Goal: Obtain resource: Download file/media

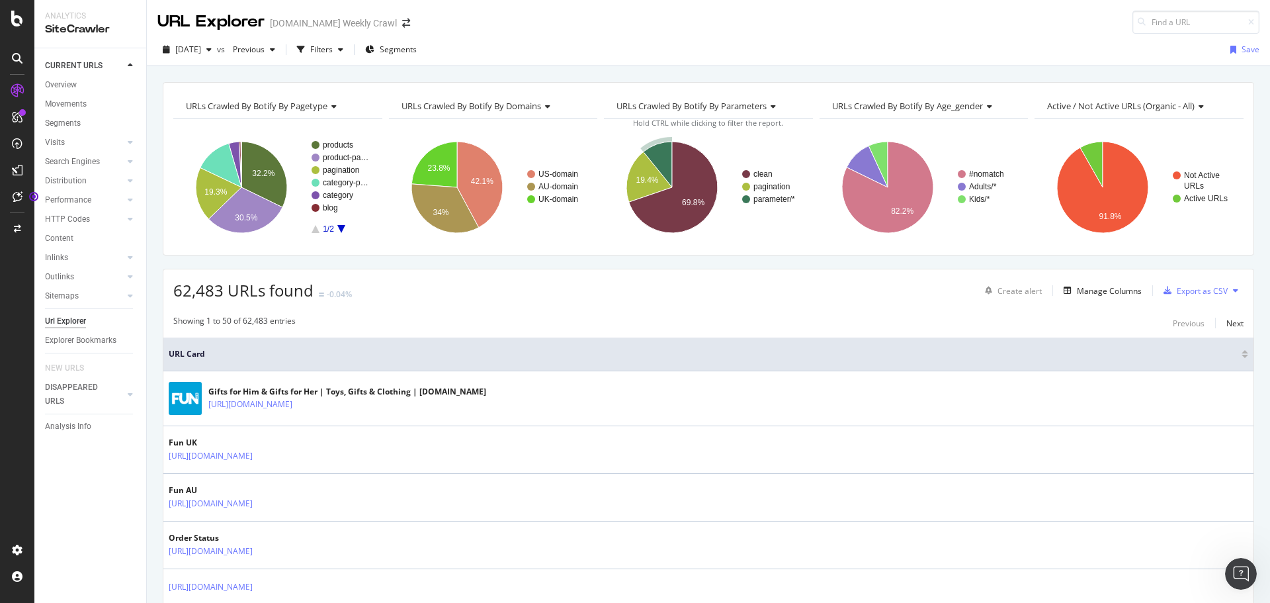
click at [417, 55] on span "Segments" at bounding box center [398, 49] width 37 height 11
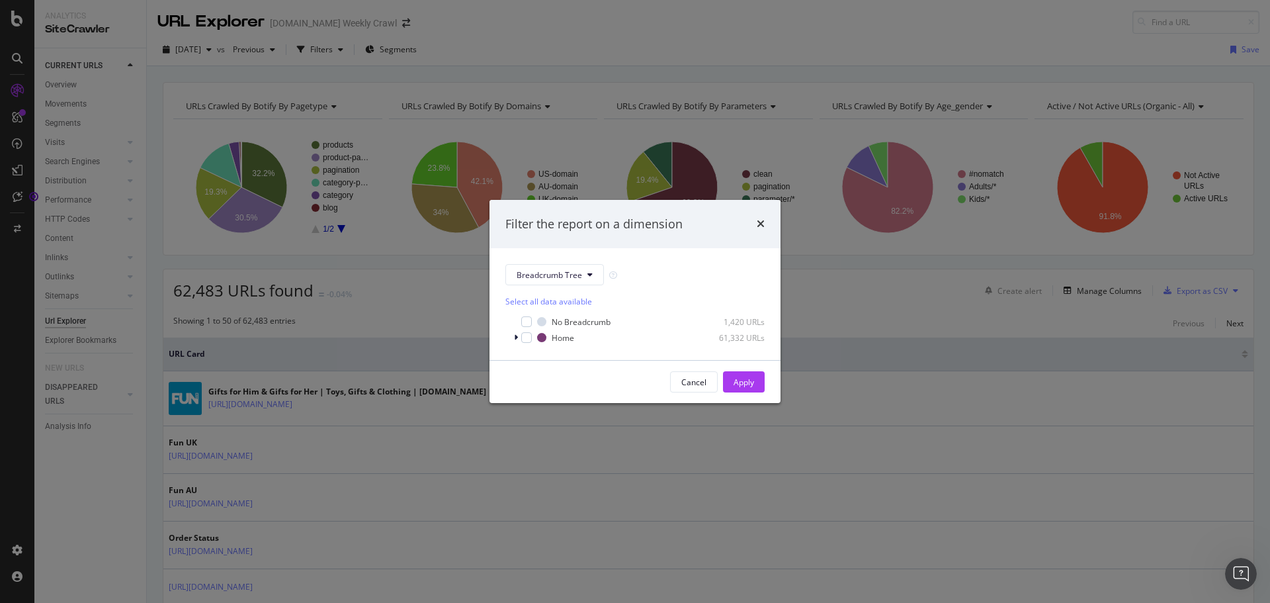
click at [755, 228] on div "Filter the report on a dimension" at bounding box center [634, 224] width 259 height 17
click at [356, 52] on div "Filter the report on a dimension Breadcrumb Tree Select all data available No B…" at bounding box center [635, 301] width 1270 height 603
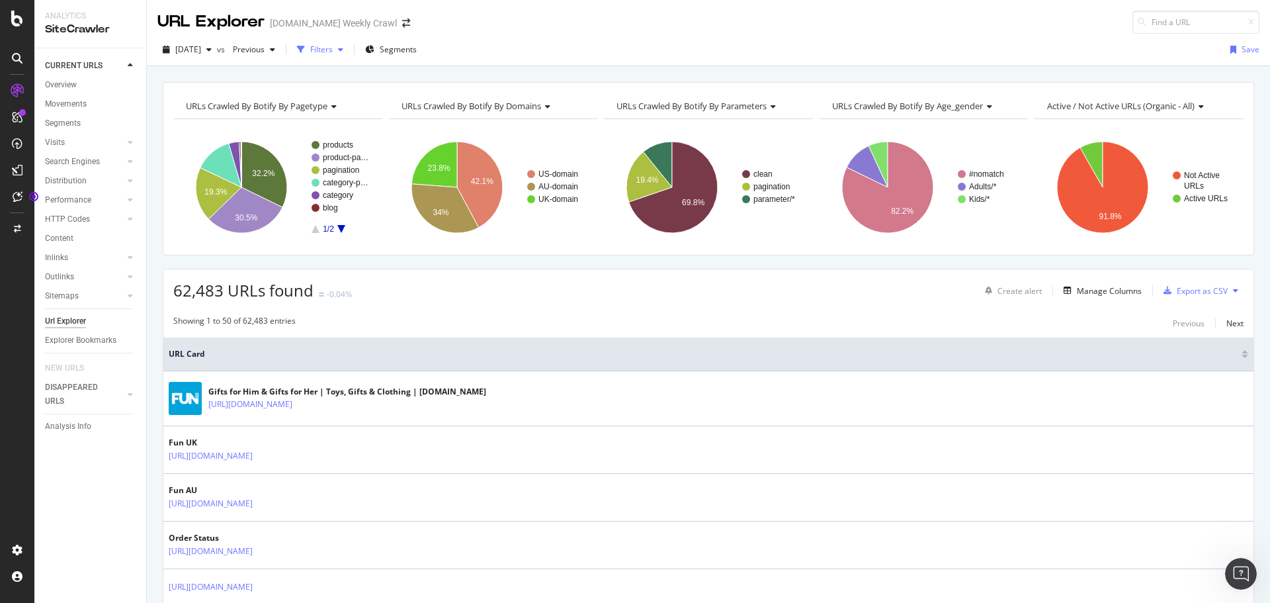
click at [333, 47] on div "Filters" at bounding box center [321, 49] width 22 height 11
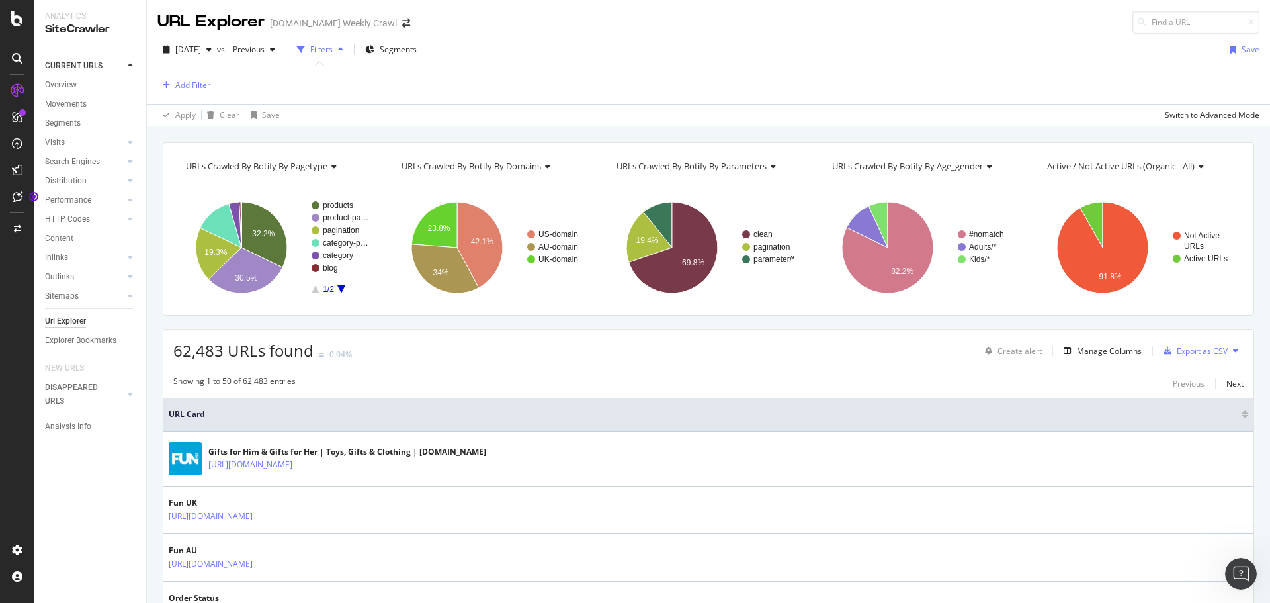
click at [197, 85] on div "Add Filter" at bounding box center [192, 84] width 35 height 11
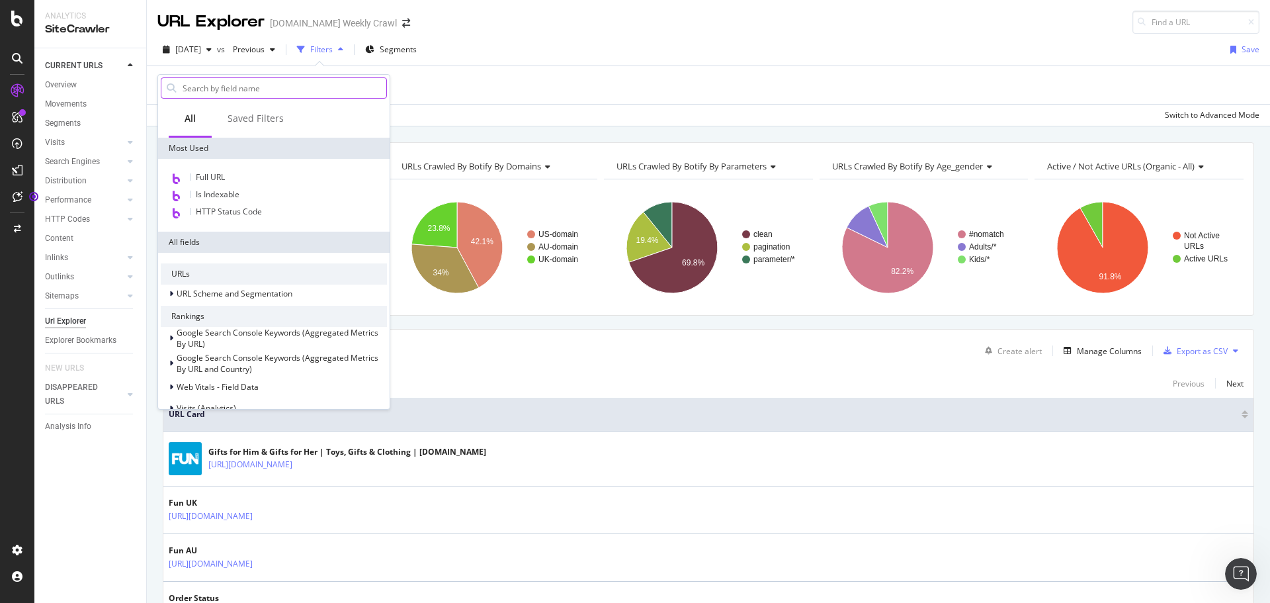
click at [204, 88] on input "text" at bounding box center [283, 88] width 205 height 20
type input "b"
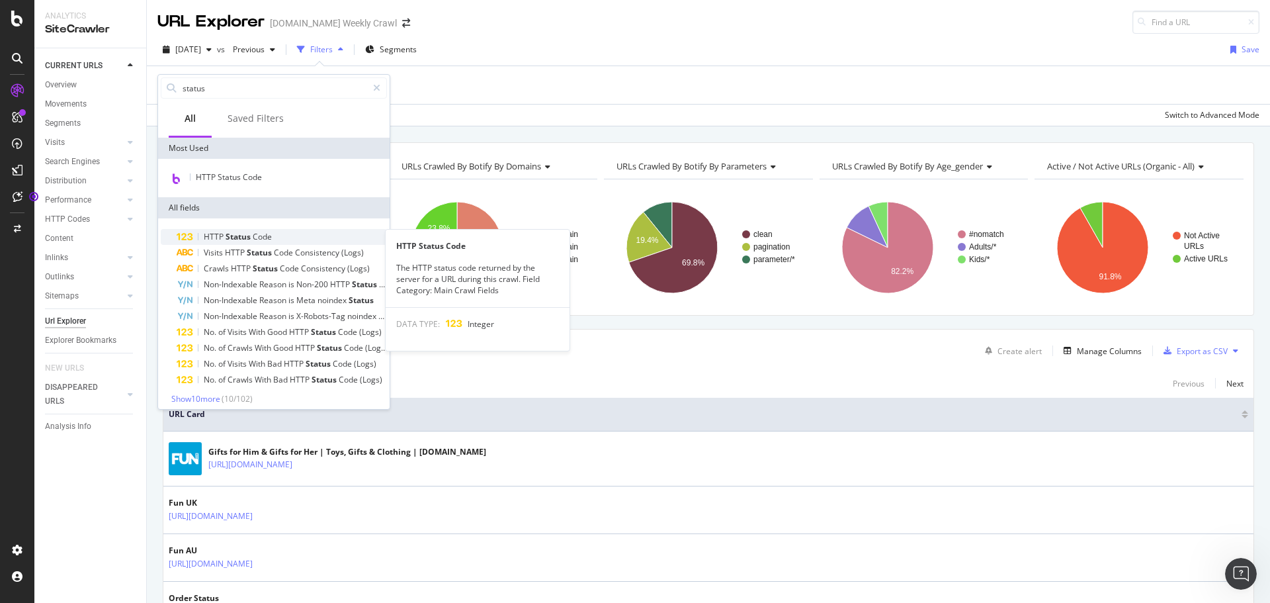
type input "status"
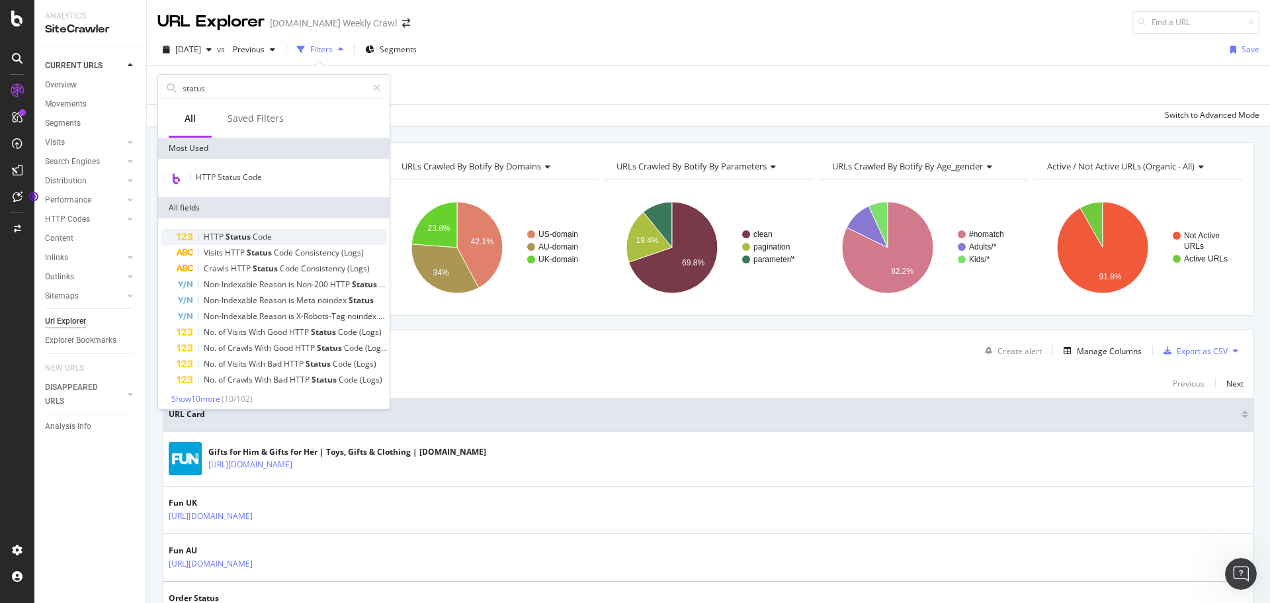
click at [284, 233] on div "HTTP Status Code" at bounding box center [282, 237] width 210 height 16
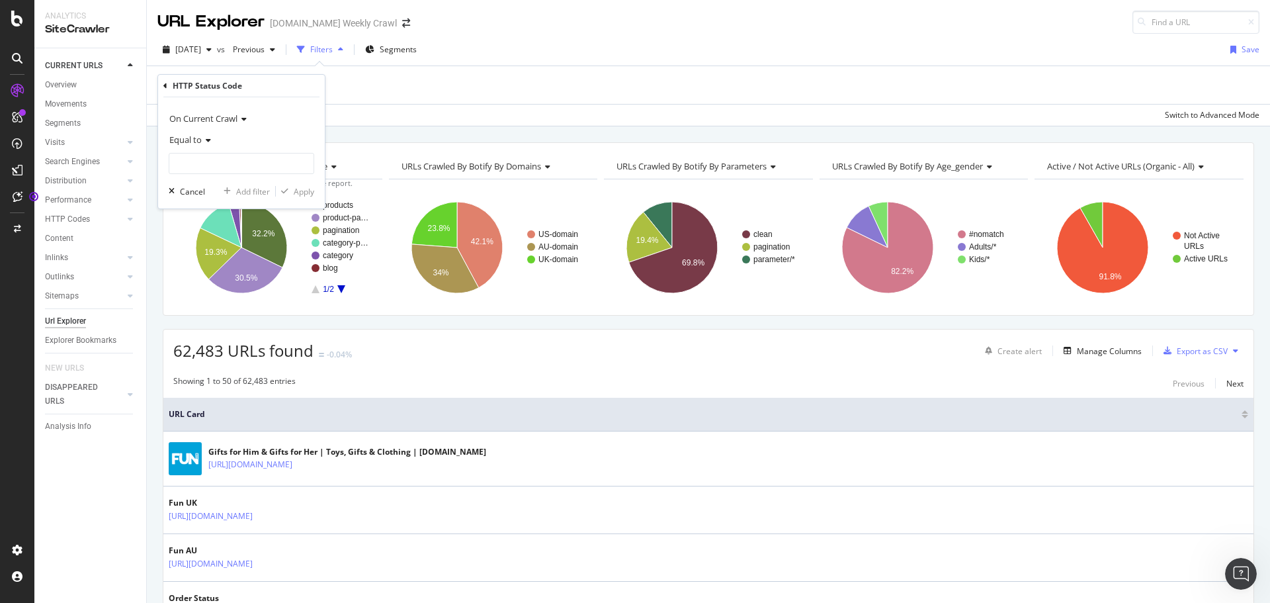
click at [206, 148] on div "Equal to" at bounding box center [242, 139] width 146 height 21
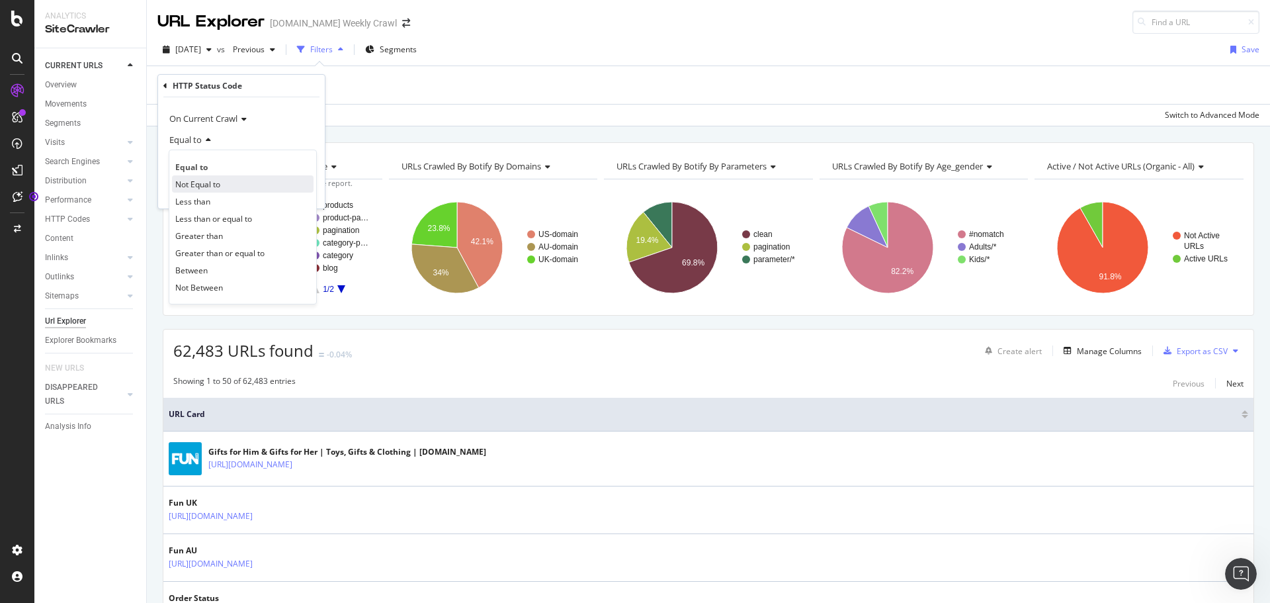
click at [213, 182] on span "Not Equal to" at bounding box center [197, 184] width 45 height 11
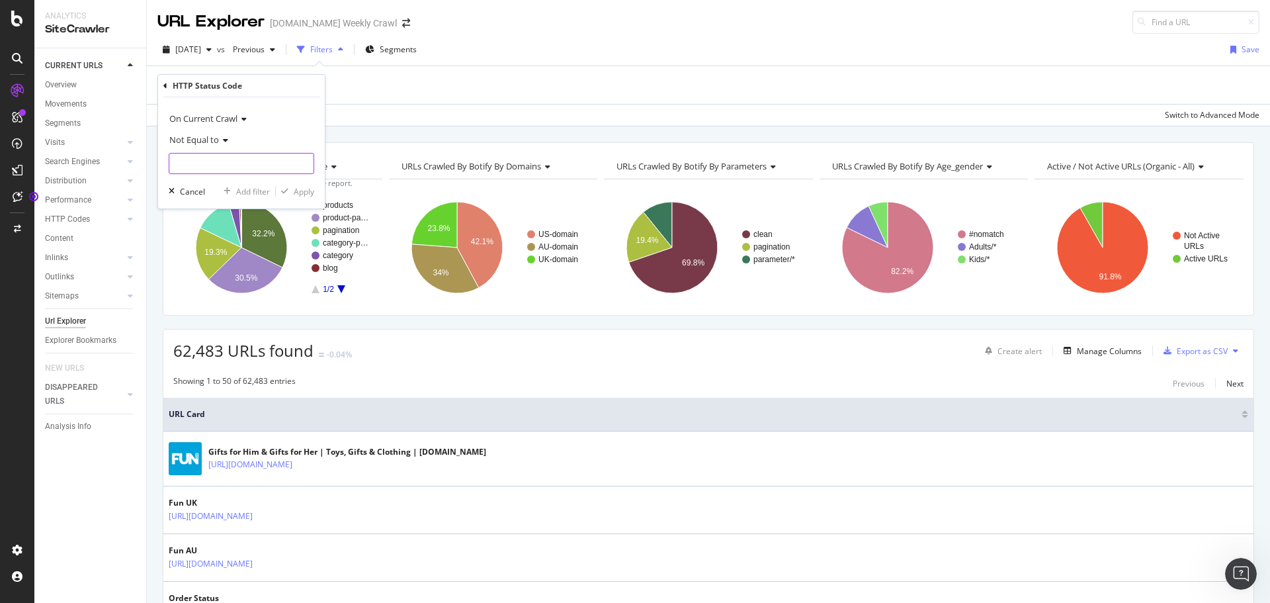
click at [213, 163] on input "number" at bounding box center [242, 163] width 146 height 21
click at [210, 185] on span "200" at bounding box center [219, 180] width 93 height 11
type input "200"
click at [304, 188] on div "Apply" at bounding box center [304, 191] width 21 height 11
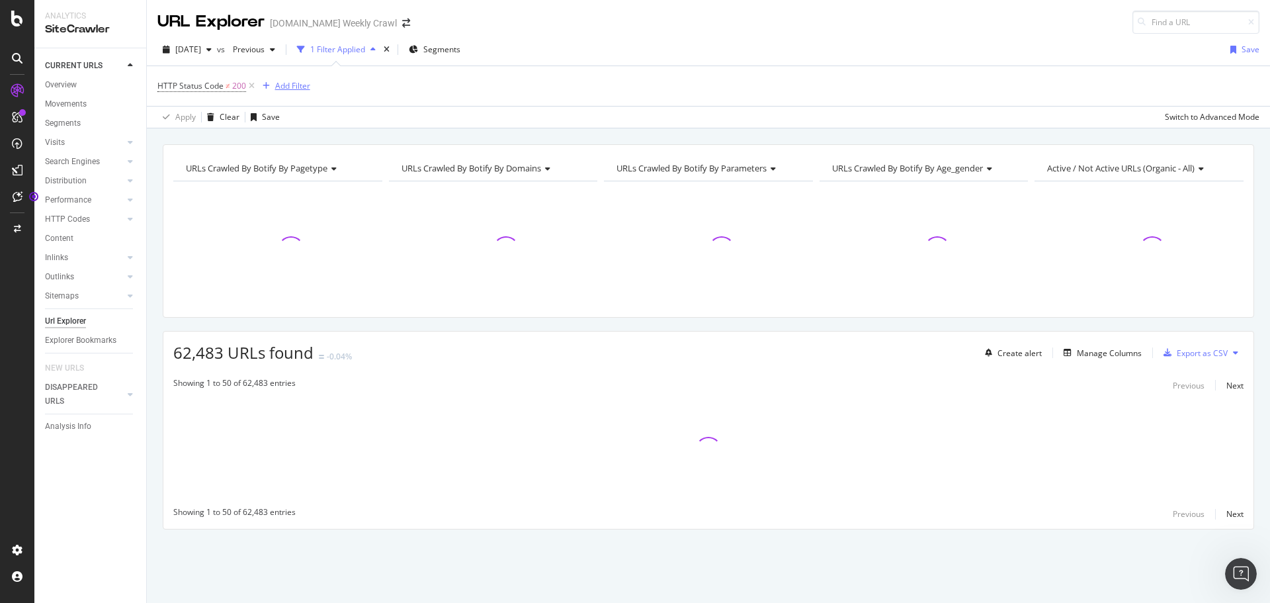
click at [302, 90] on div "Add Filter" at bounding box center [292, 85] width 35 height 11
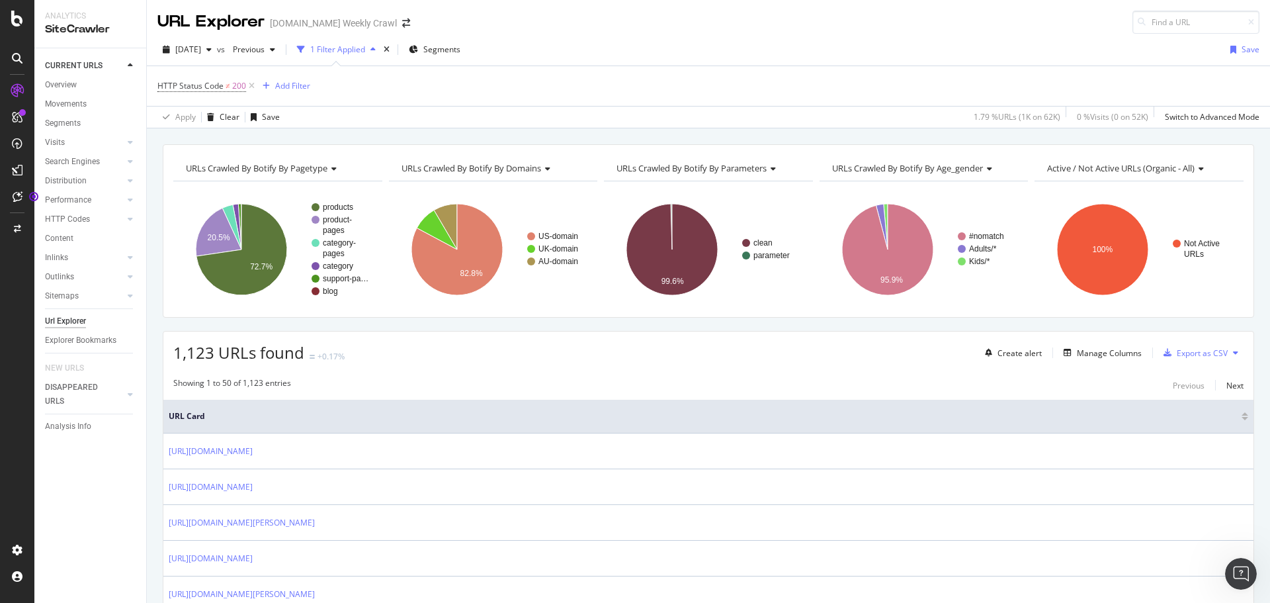
click at [654, 51] on div "[DATE] vs Previous 1 Filter Applied Segments Save" at bounding box center [708, 52] width 1123 height 26
click at [304, 93] on div "Add Filter" at bounding box center [283, 86] width 53 height 15
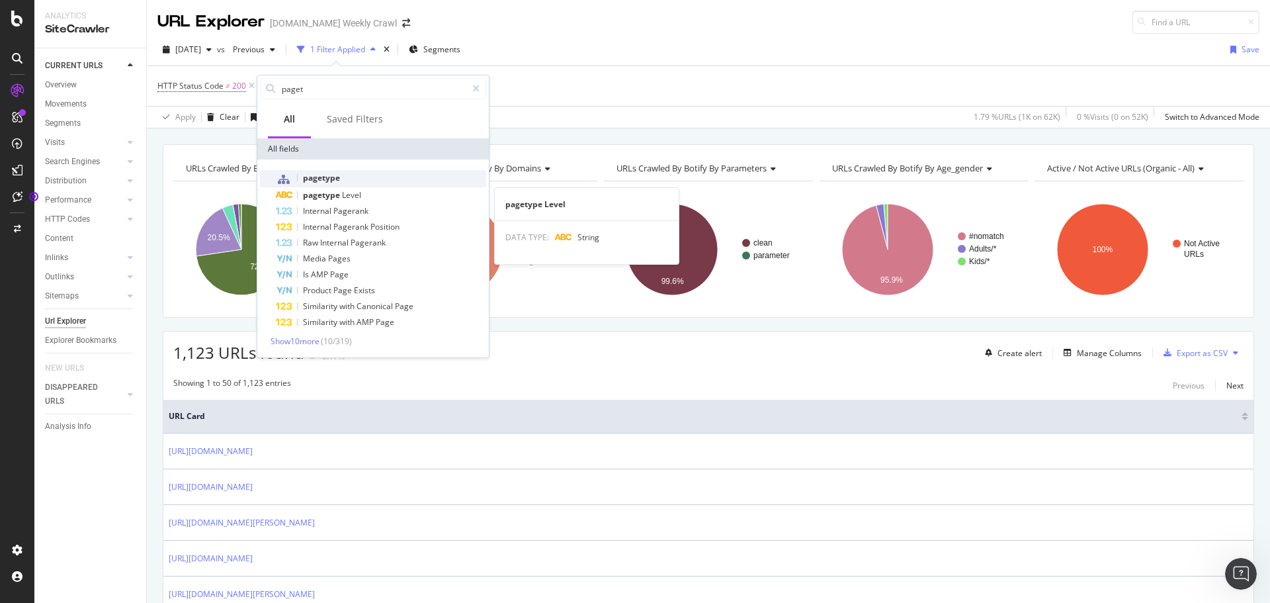
type input "paget"
click at [325, 185] on div "pagetype" at bounding box center [381, 178] width 210 height 17
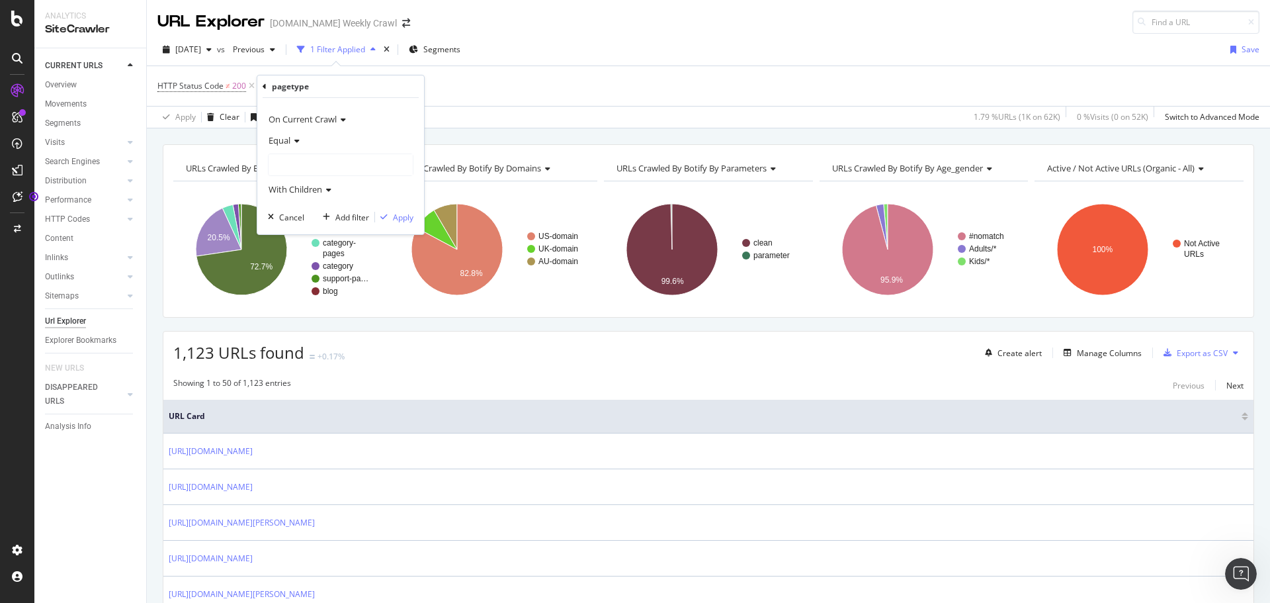
click at [282, 146] on span "Equal" at bounding box center [280, 140] width 22 height 12
click at [296, 185] on span "Not Equal" at bounding box center [292, 184] width 36 height 11
click at [298, 149] on div "Not Equal" at bounding box center [341, 140] width 146 height 21
click at [292, 187] on span "Not Equal" at bounding box center [293, 184] width 39 height 11
click at [292, 163] on div at bounding box center [341, 164] width 144 height 21
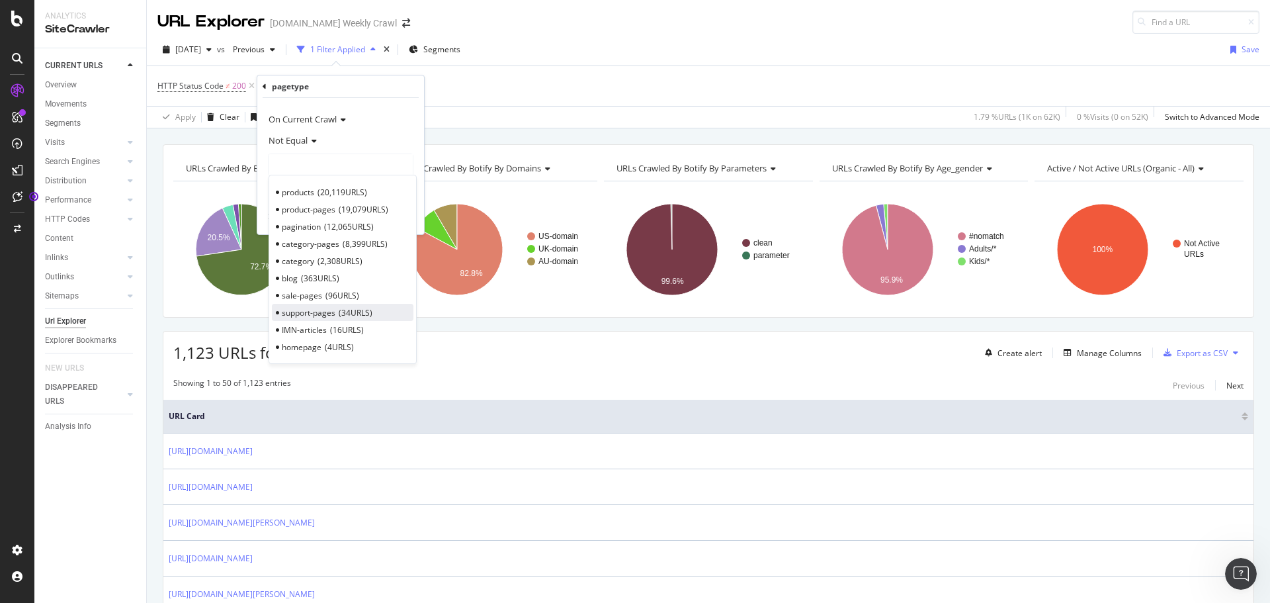
click at [317, 315] on span "support-pages" at bounding box center [309, 312] width 54 height 11
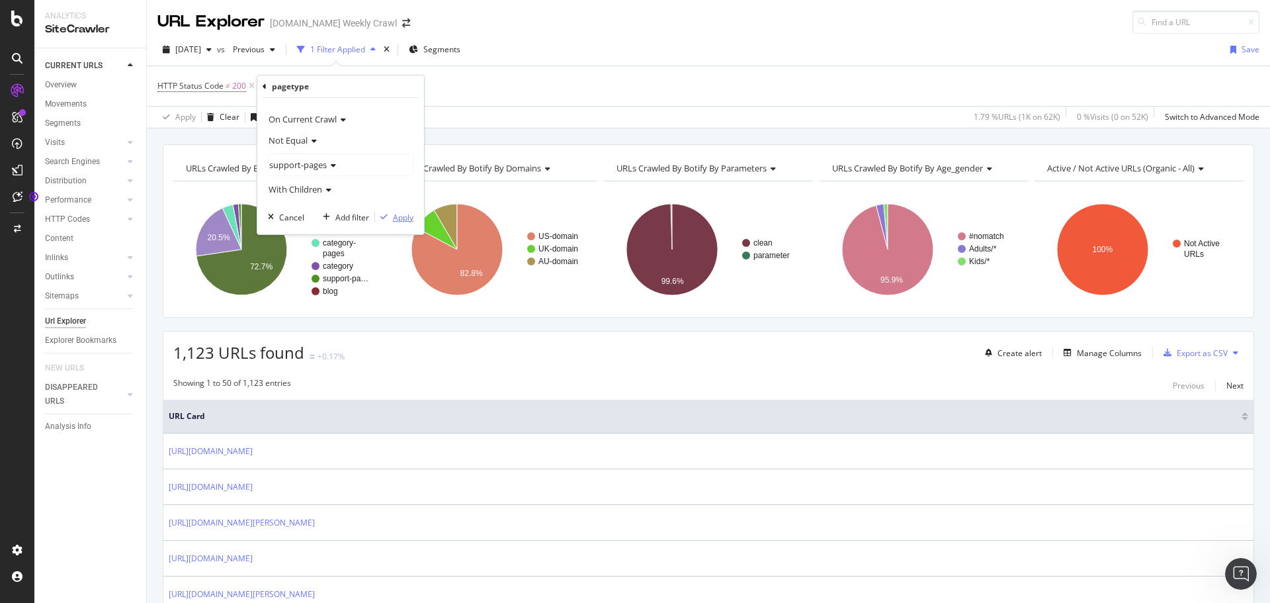
click at [402, 222] on div "Apply" at bounding box center [403, 217] width 21 height 11
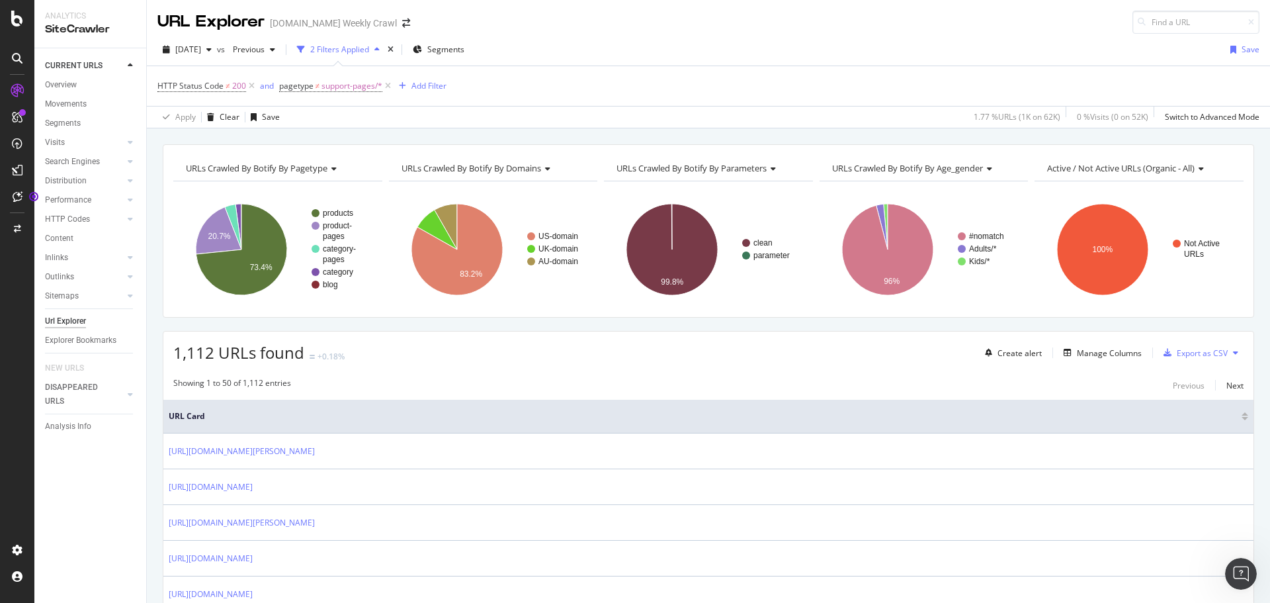
click at [585, 332] on div "1,112 URLs found +0.18% Create alert Manage Columns Export as CSV" at bounding box center [708, 347] width 1090 height 32
click at [1158, 171] on span "Active / Not Active URLs (organic - all)" at bounding box center [1120, 168] width 147 height 12
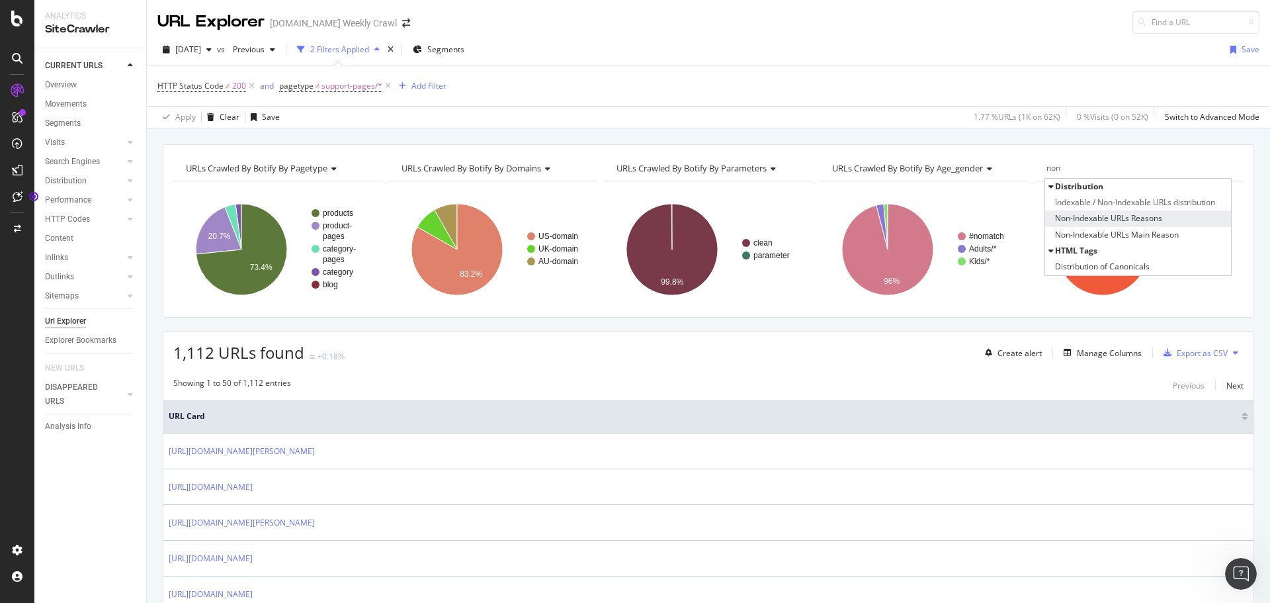
type input "non"
click at [1123, 218] on span "Non-Indexable URLs Reasons" at bounding box center [1108, 218] width 107 height 13
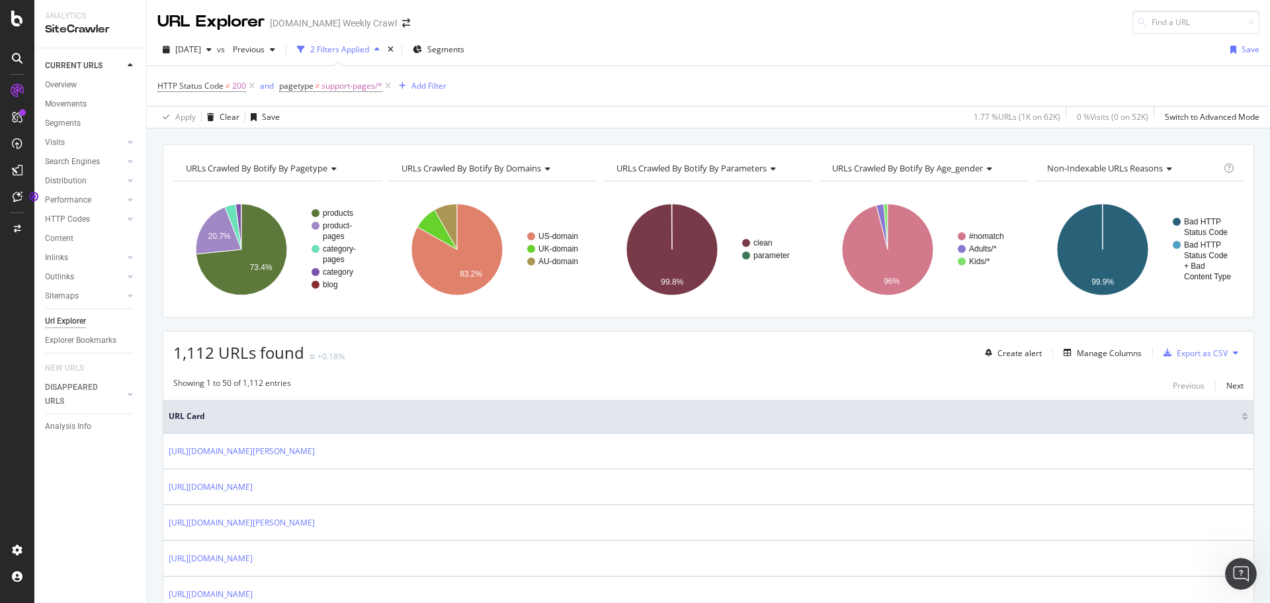
click at [679, 26] on div "URL Explorer [DOMAIN_NAME] Weekly Crawl" at bounding box center [708, 17] width 1123 height 34
click at [1109, 354] on div "Manage Columns" at bounding box center [1109, 352] width 65 height 11
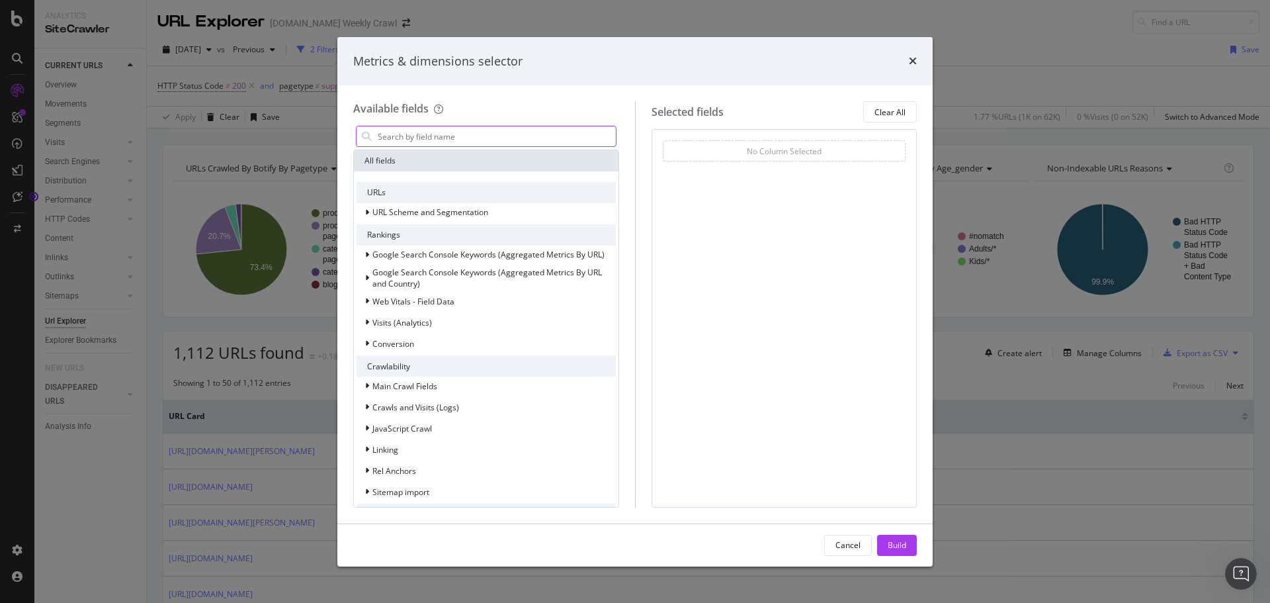
click at [497, 136] on input "modal" at bounding box center [495, 136] width 239 height 20
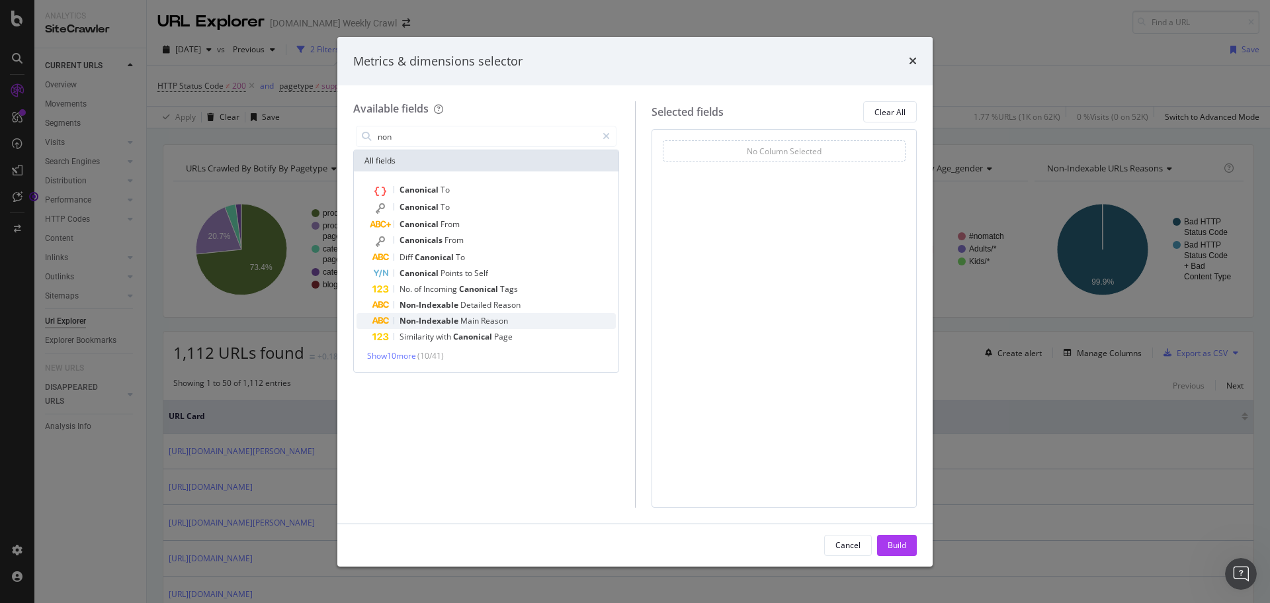
click at [511, 325] on div "Non-Indexable Main Reason" at bounding box center [493, 321] width 243 height 16
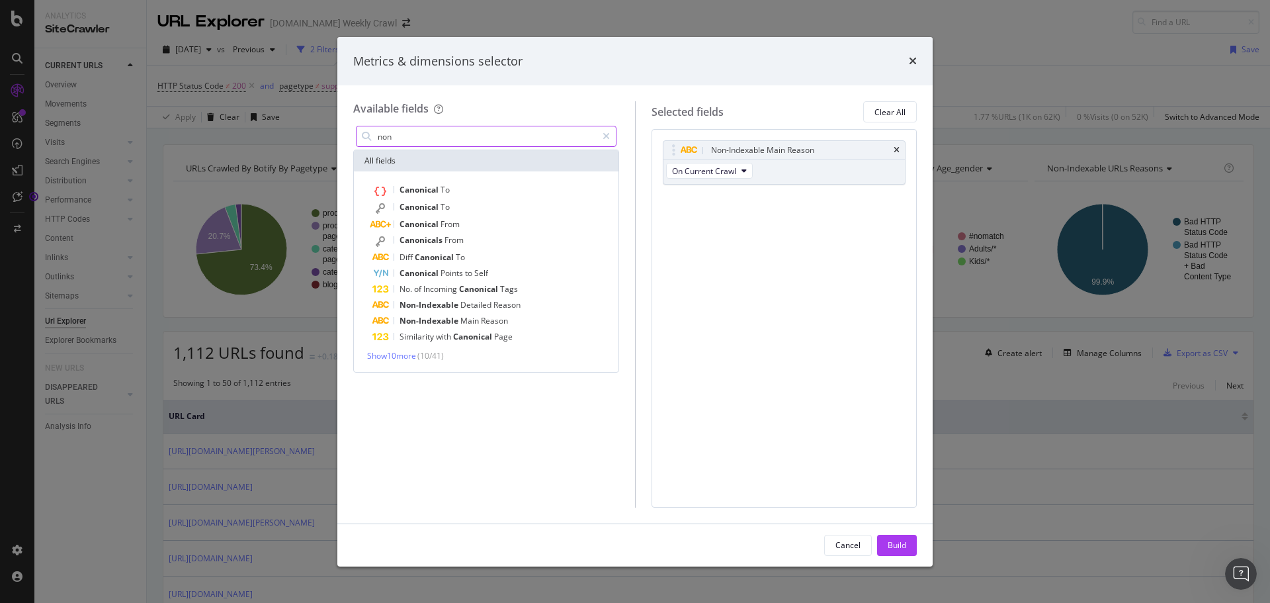
click at [434, 140] on input "non" at bounding box center [486, 136] width 220 height 20
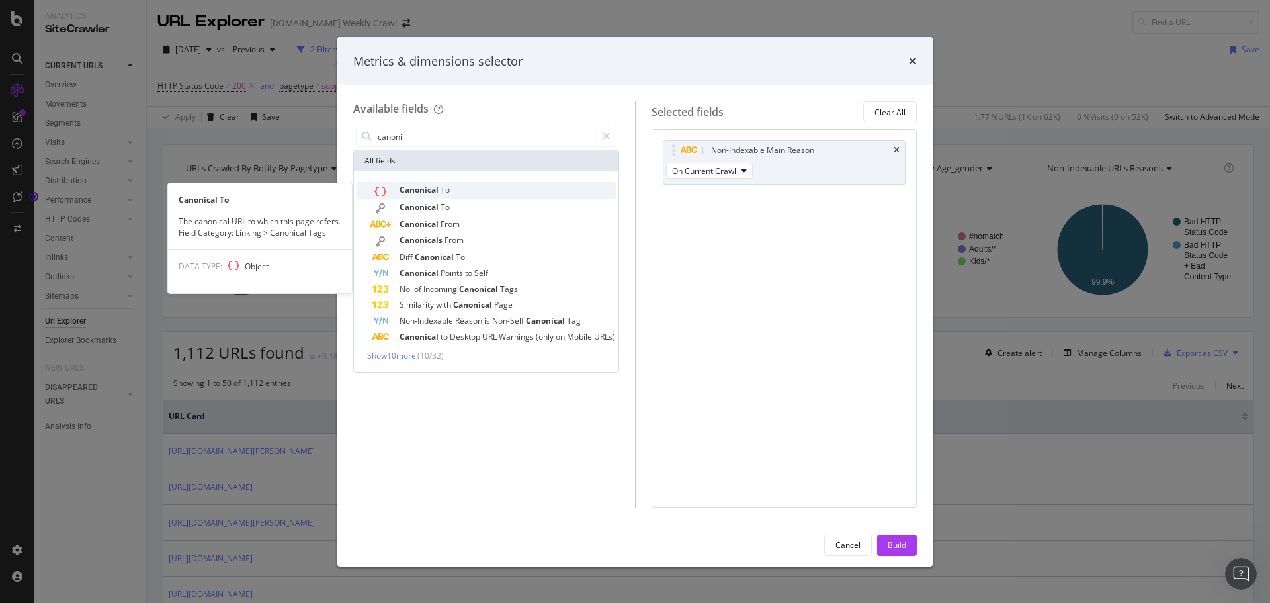
click at [441, 194] on span "To" at bounding box center [445, 189] width 9 height 11
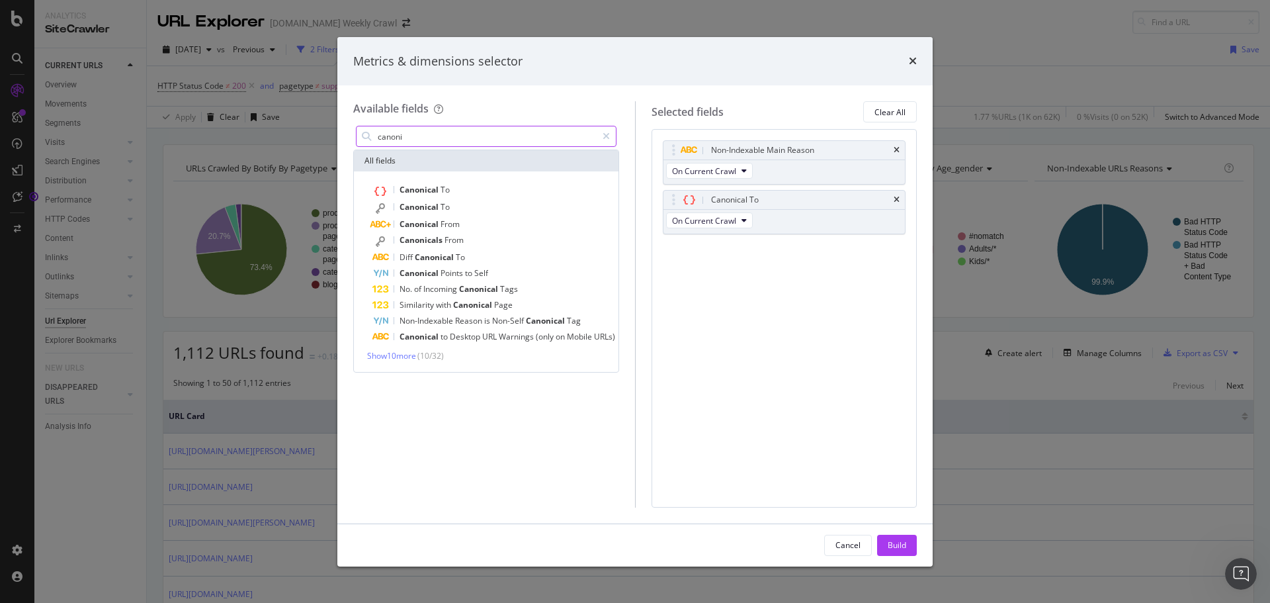
click at [415, 132] on input "canoni" at bounding box center [486, 136] width 220 height 20
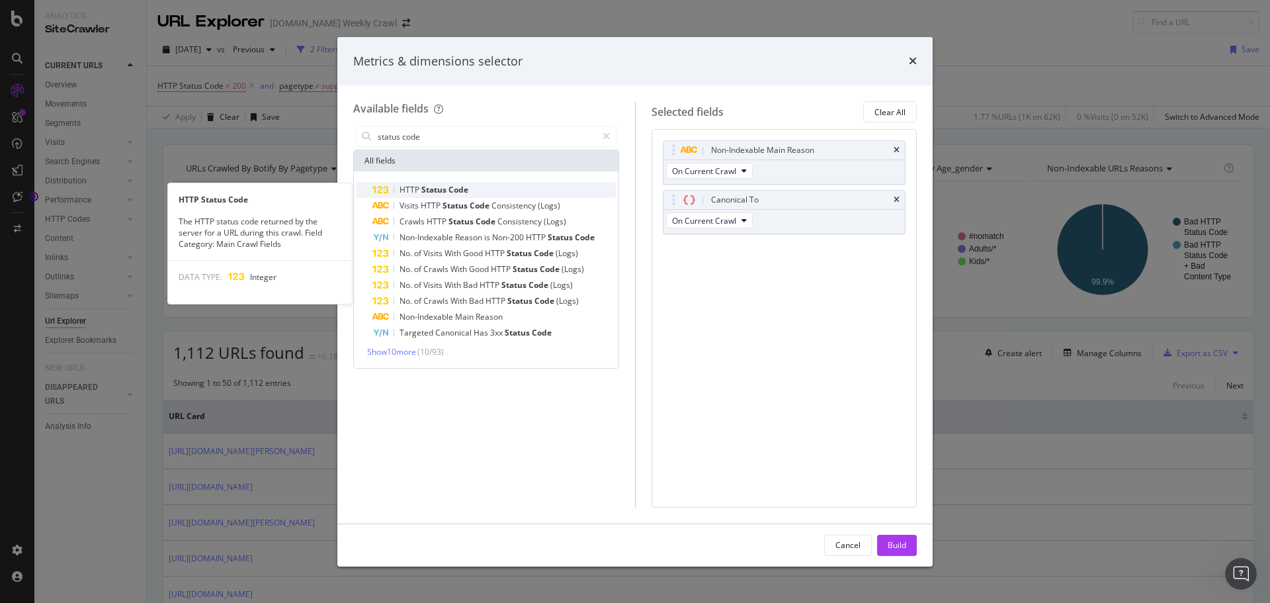
click at [434, 193] on span "Status" at bounding box center [434, 189] width 27 height 11
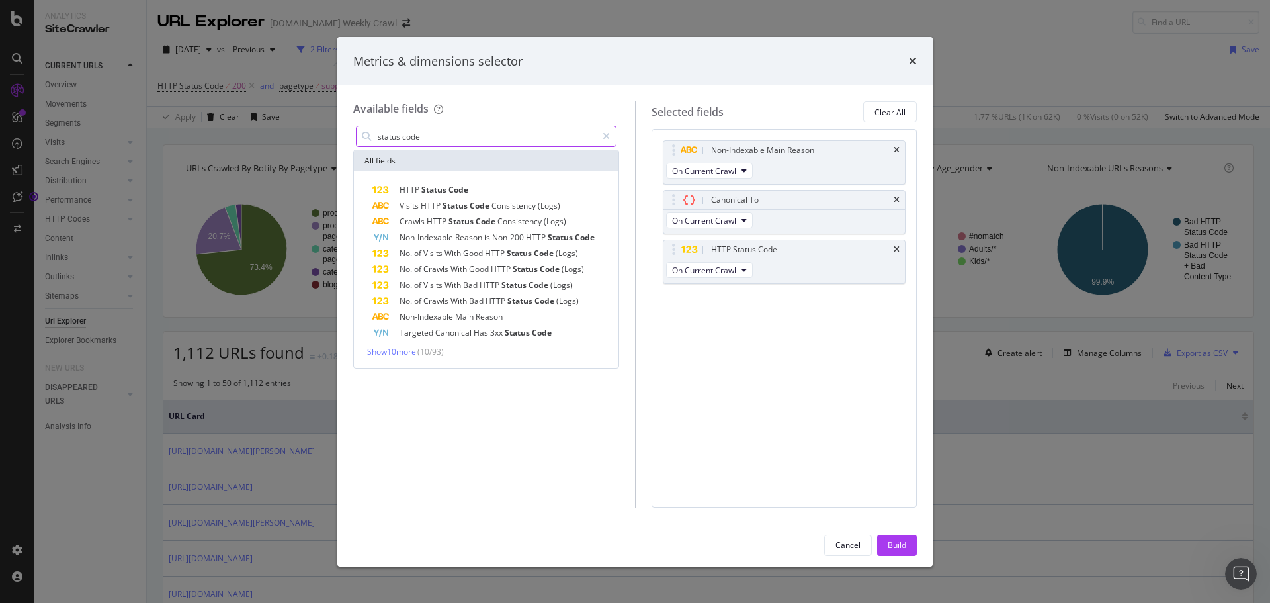
click at [440, 140] on input "status code" at bounding box center [486, 136] width 220 height 20
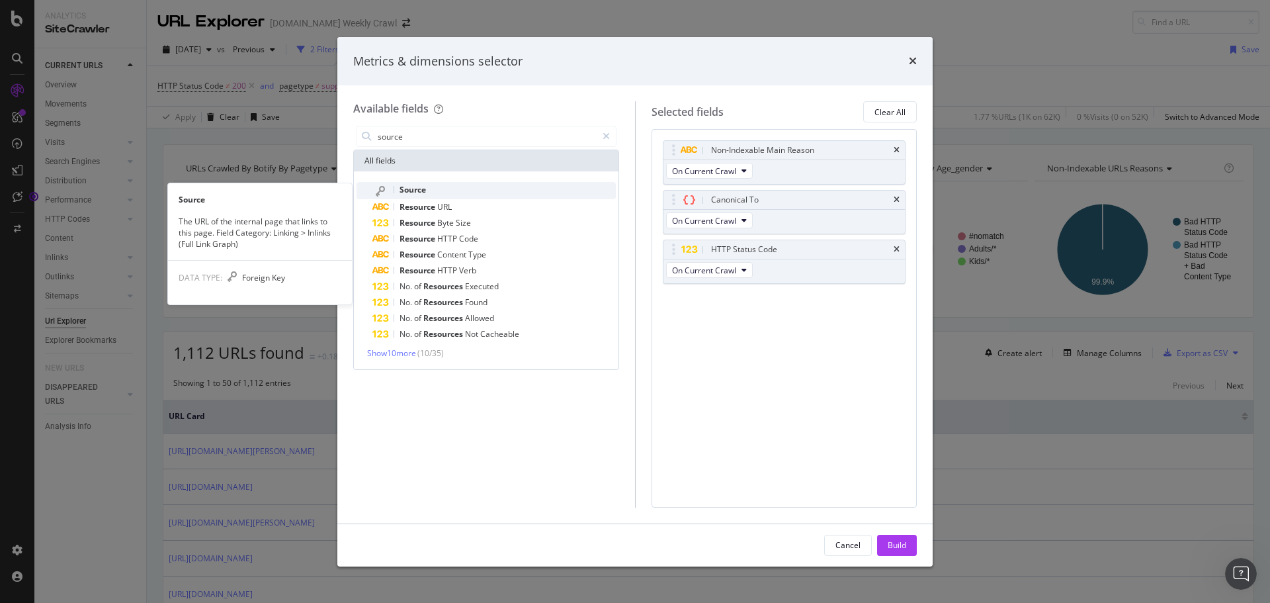
click at [441, 190] on div "Source" at bounding box center [493, 190] width 243 height 17
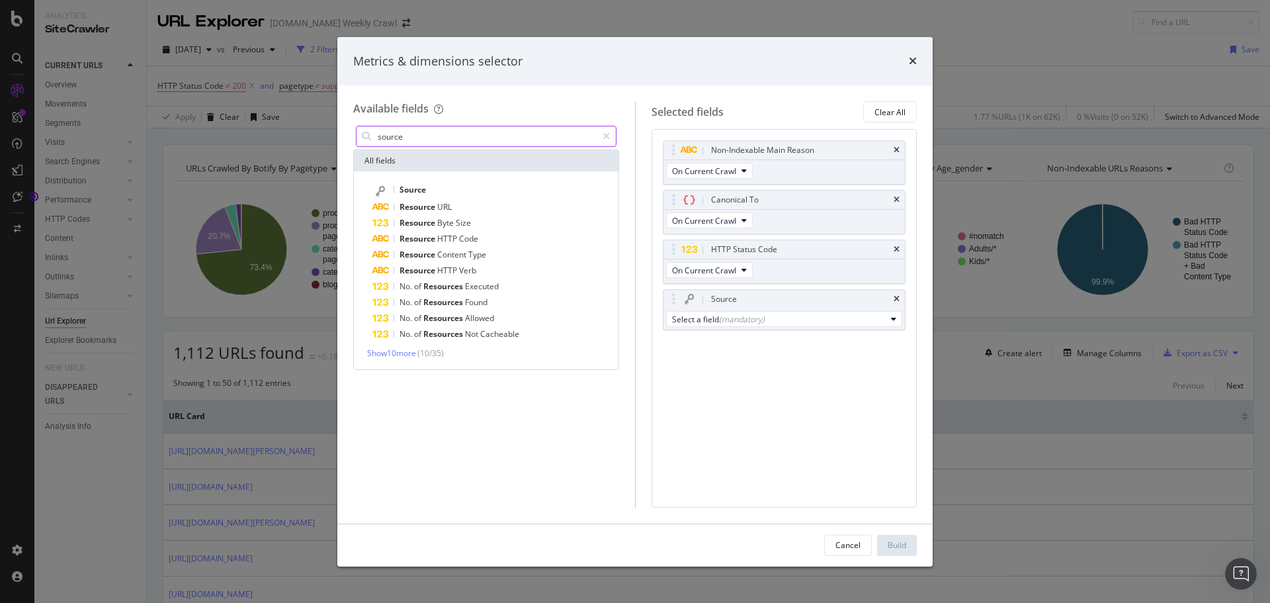
click at [429, 140] on input "source" at bounding box center [486, 136] width 220 height 20
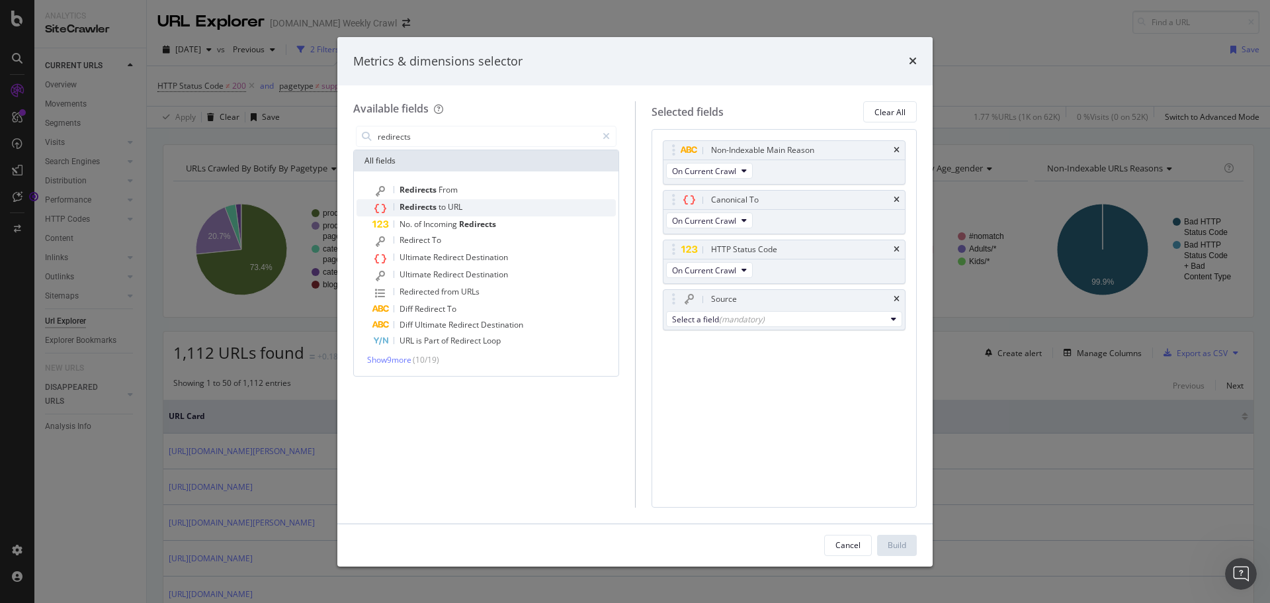
click at [450, 205] on span "URL" at bounding box center [455, 206] width 15 height 11
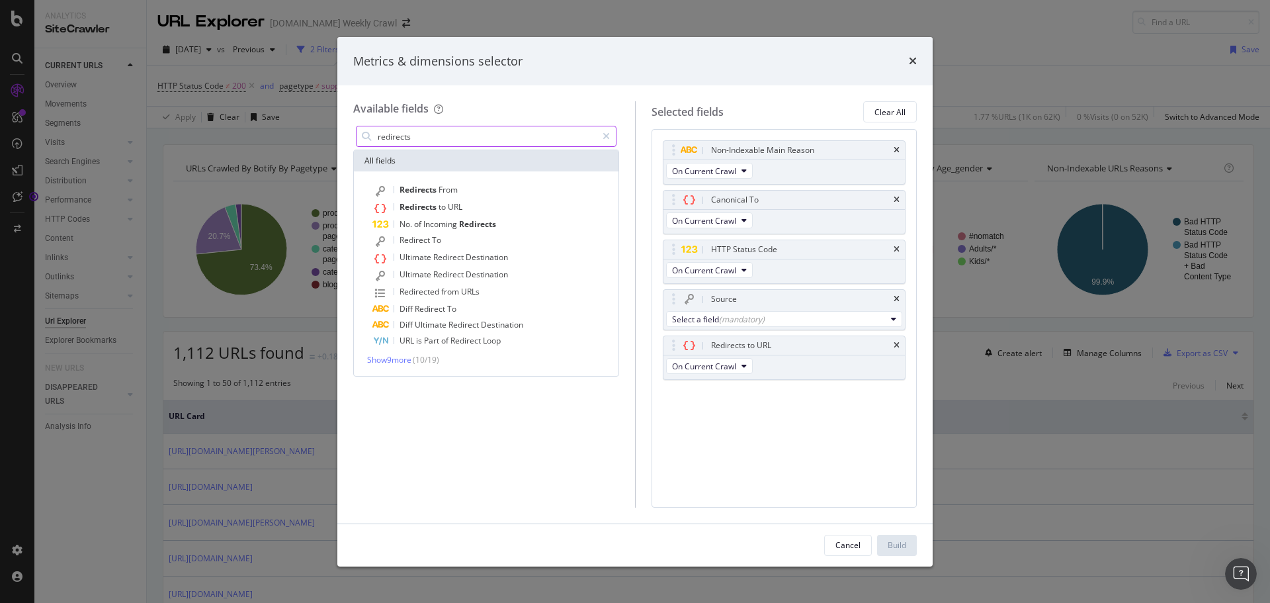
click at [446, 144] on input "redirects" at bounding box center [486, 136] width 220 height 20
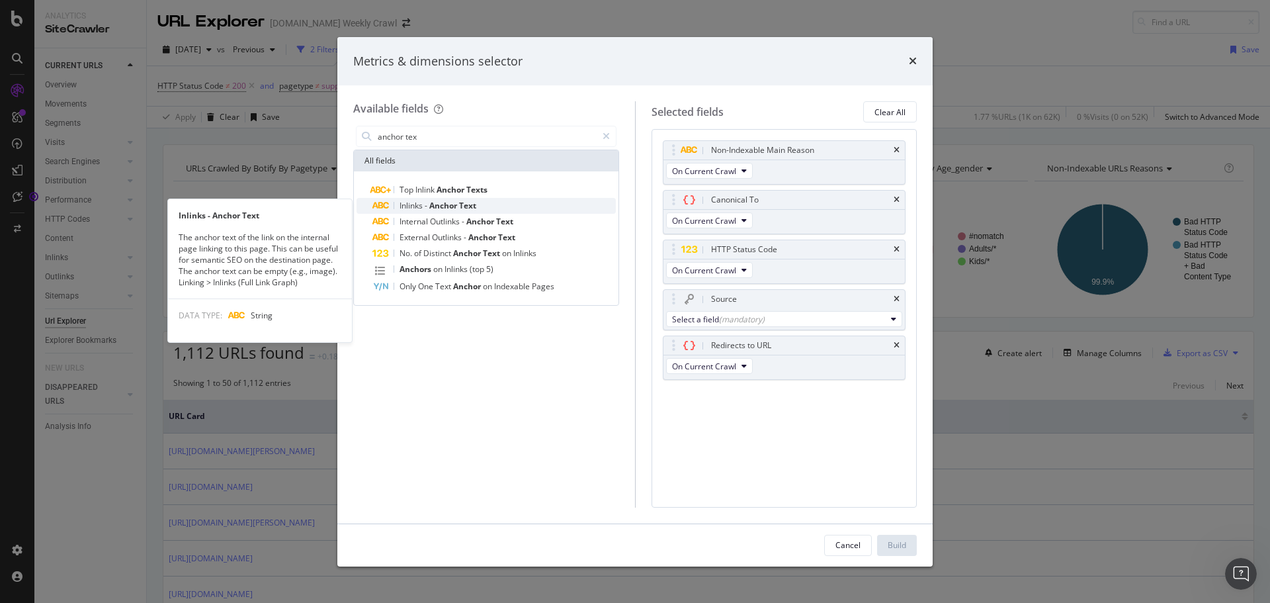
click at [450, 208] on span "Anchor" at bounding box center [444, 205] width 30 height 11
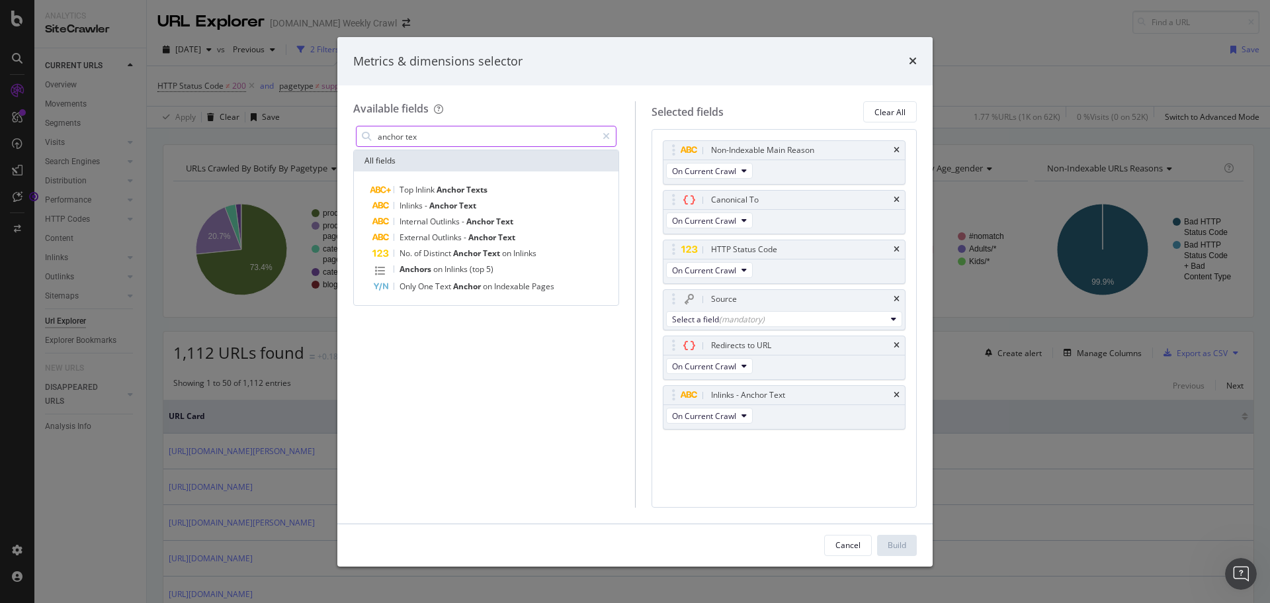
click at [444, 129] on input "anchor tex" at bounding box center [486, 136] width 220 height 20
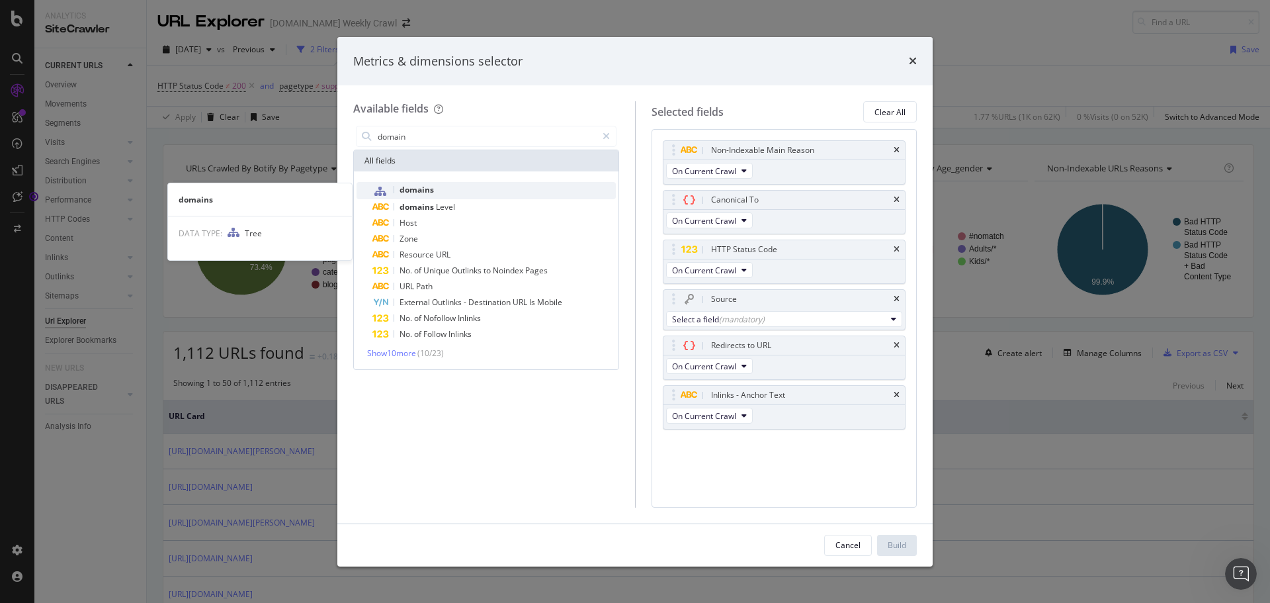
click at [433, 188] on span "domains" at bounding box center [417, 189] width 34 height 11
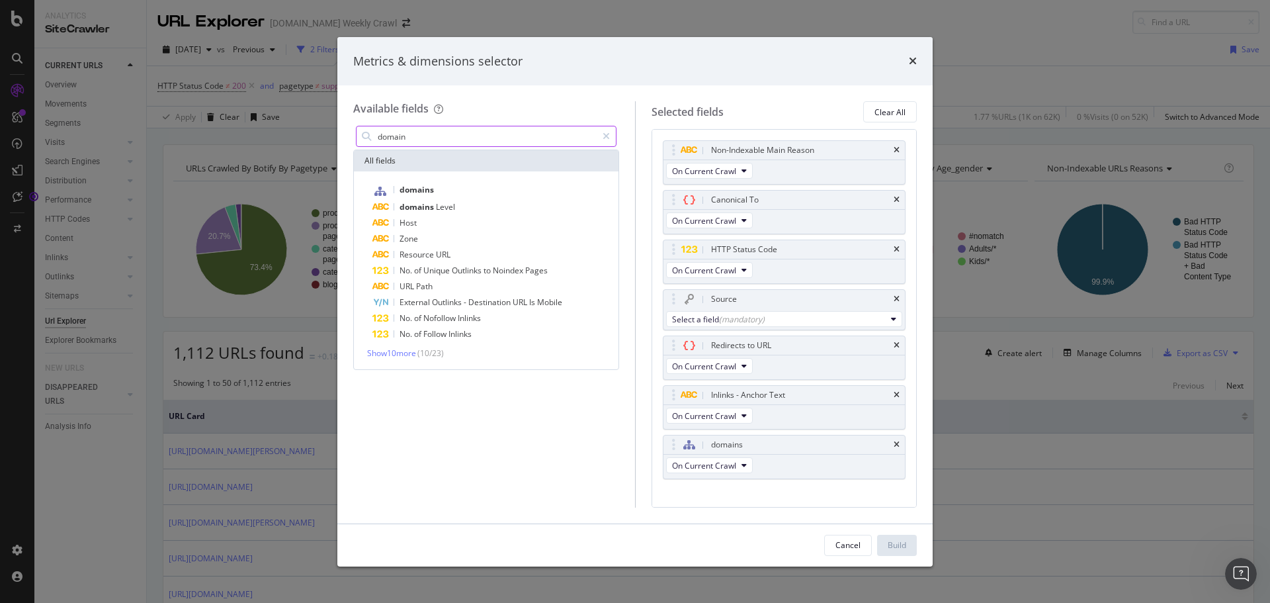
click at [421, 138] on input "domain" at bounding box center [486, 136] width 220 height 20
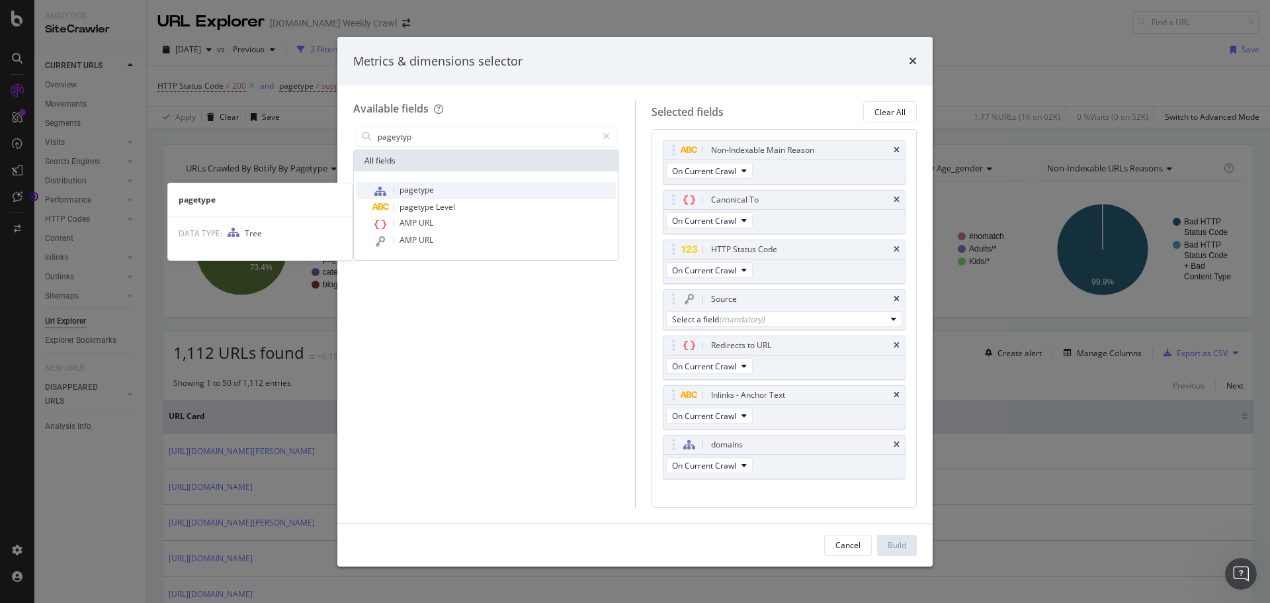
click at [425, 188] on span "pagetype" at bounding box center [417, 189] width 34 height 11
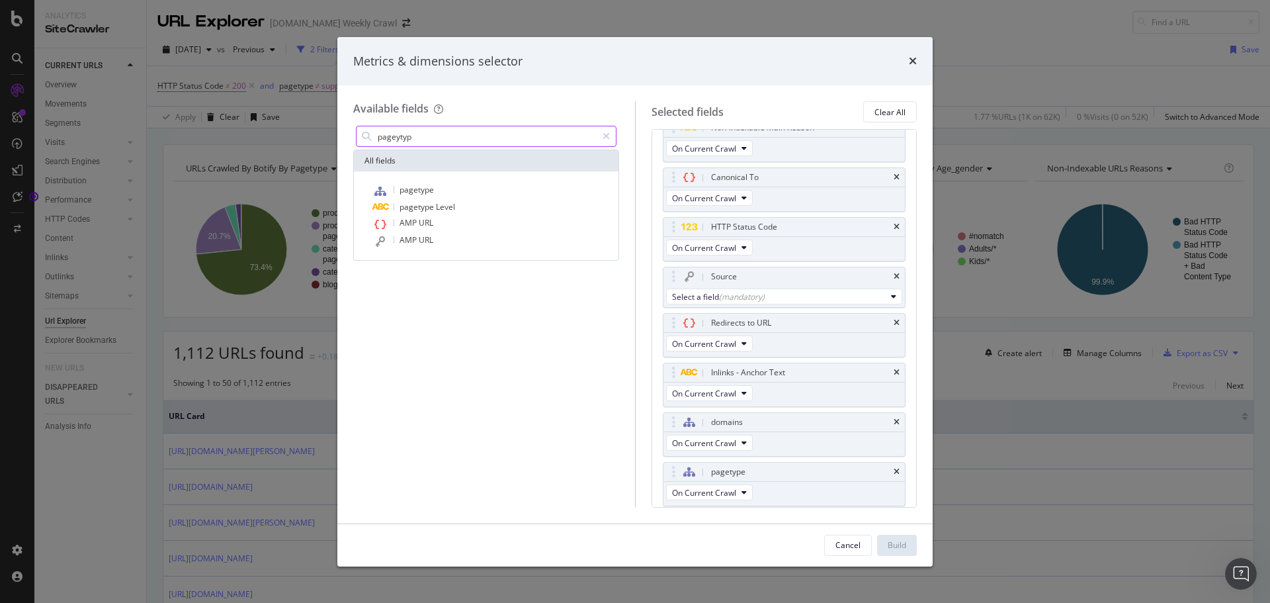
click at [437, 138] on input "pageytyp" at bounding box center [486, 136] width 220 height 20
type input "p"
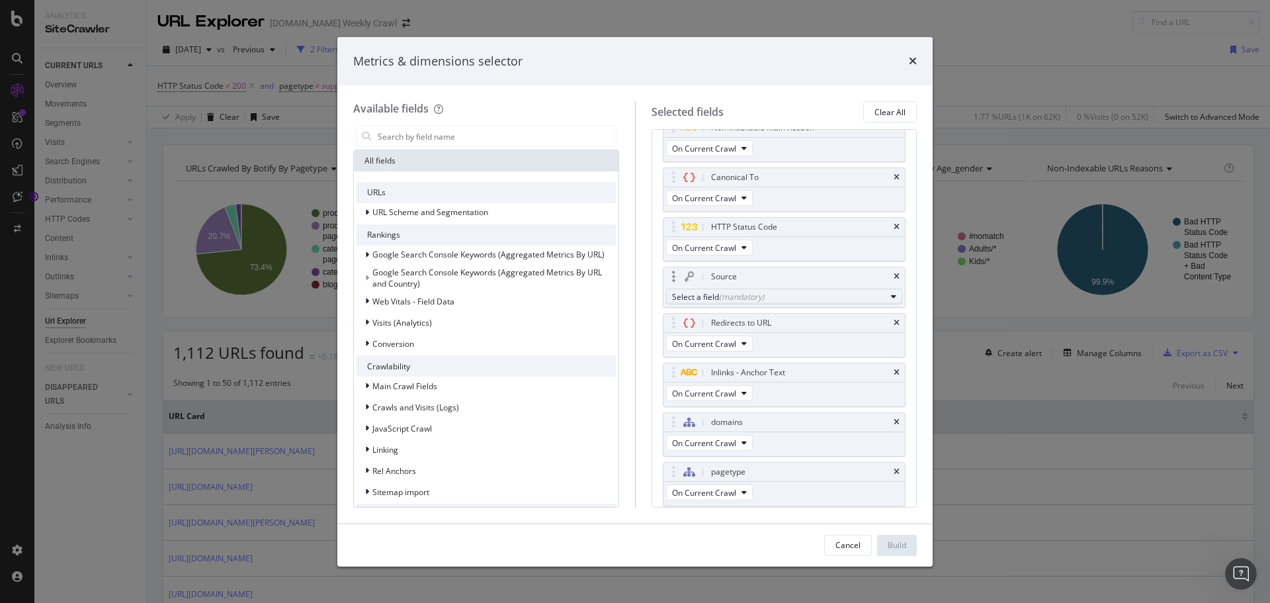
click at [737, 295] on div "(mandatory)" at bounding box center [742, 296] width 46 height 11
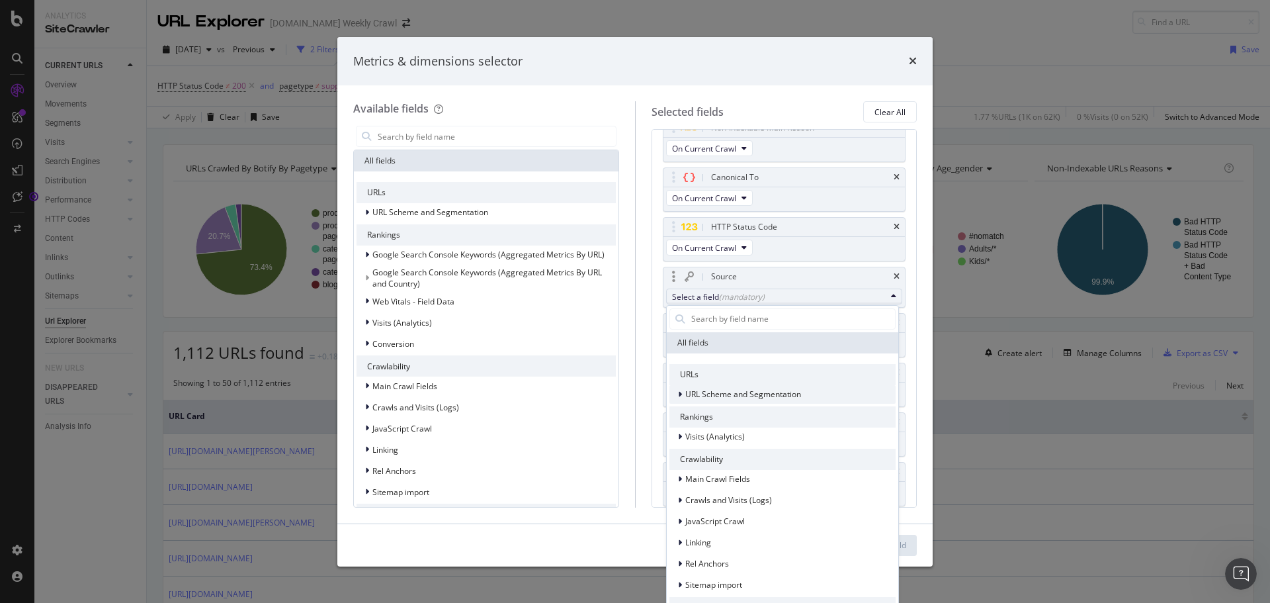
click at [707, 396] on span "URL Scheme and Segmentation" at bounding box center [743, 393] width 116 height 11
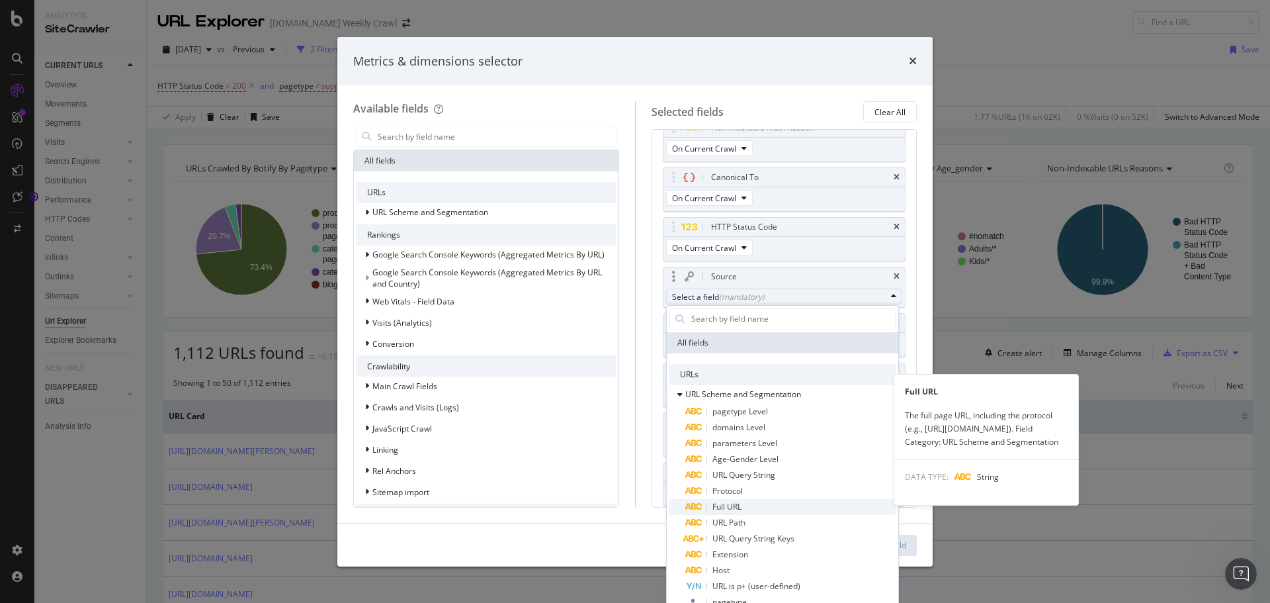
click at [736, 510] on span "Full URL" at bounding box center [726, 506] width 29 height 11
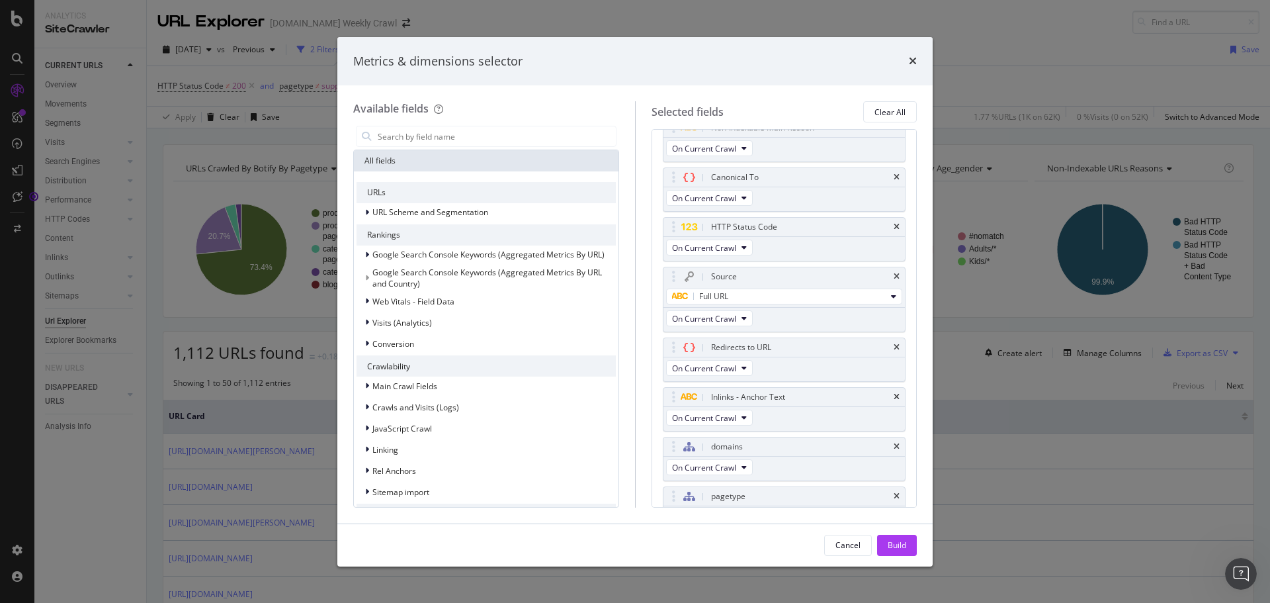
drag, startPoint x: 904, startPoint y: 550, endPoint x: 876, endPoint y: 518, distance: 42.3
click at [904, 550] on div "Build" at bounding box center [897, 544] width 19 height 11
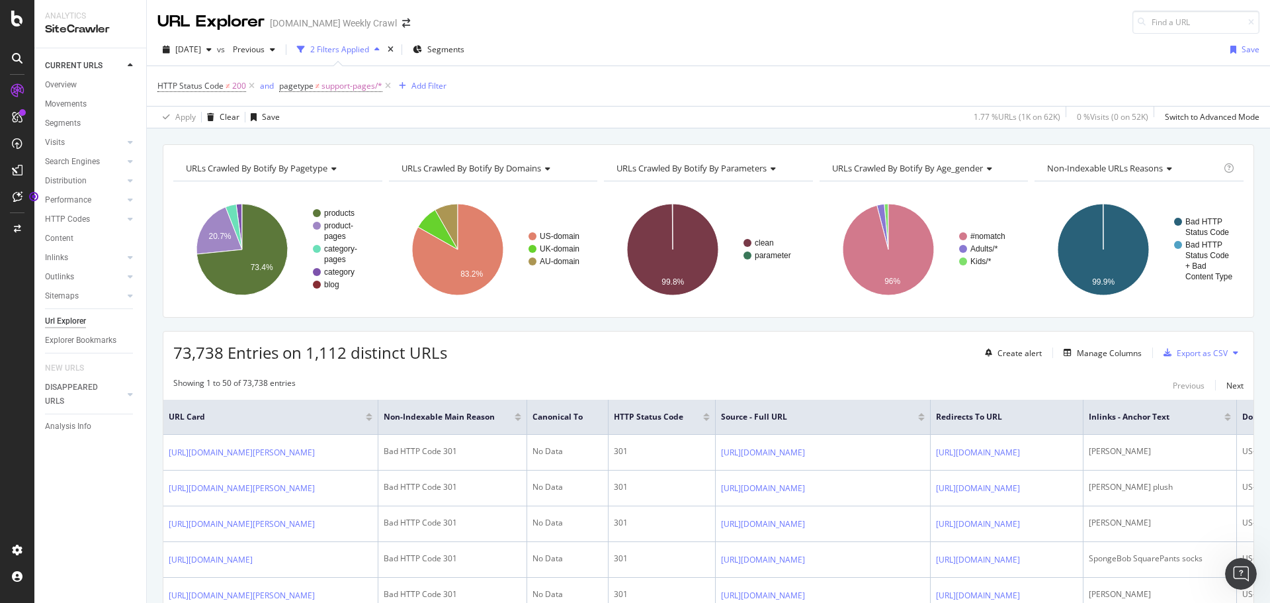
drag, startPoint x: 678, startPoint y: 319, endPoint x: 621, endPoint y: 347, distance: 63.3
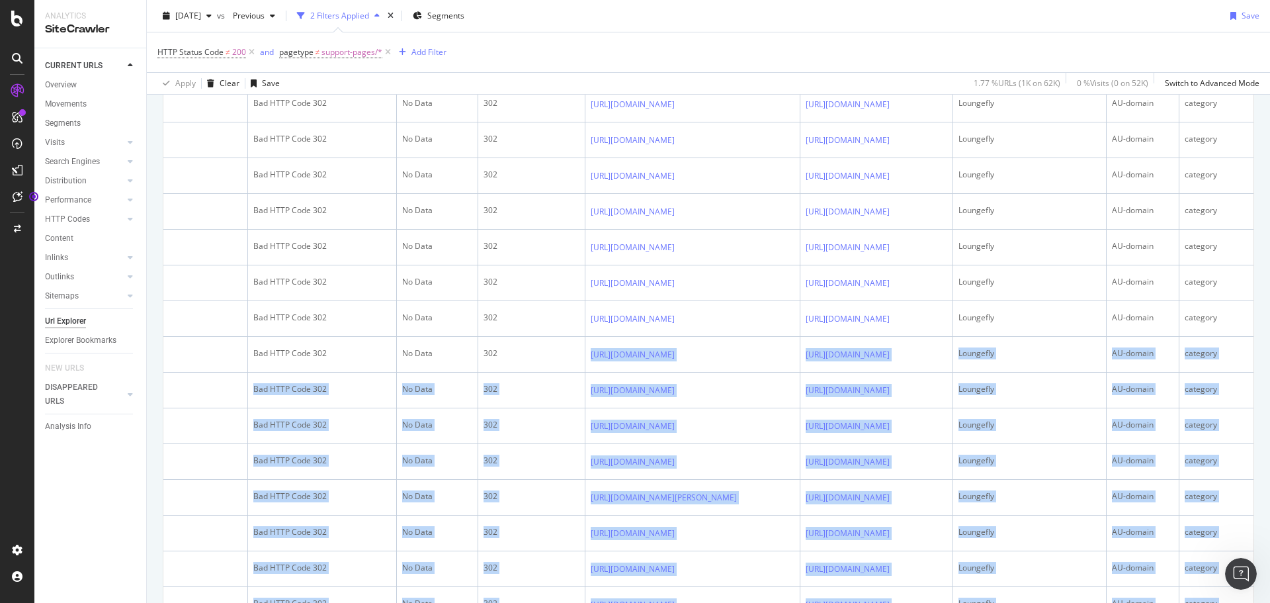
scroll to position [0, 548]
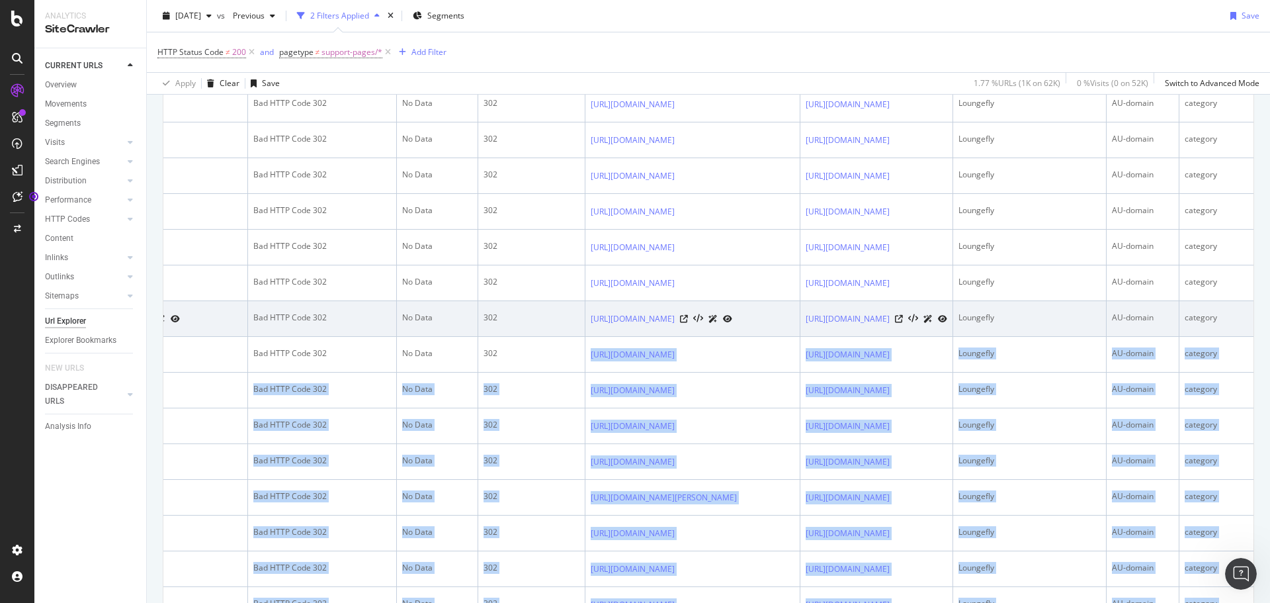
drag, startPoint x: 799, startPoint y: 564, endPoint x: 782, endPoint y: 505, distance: 61.3
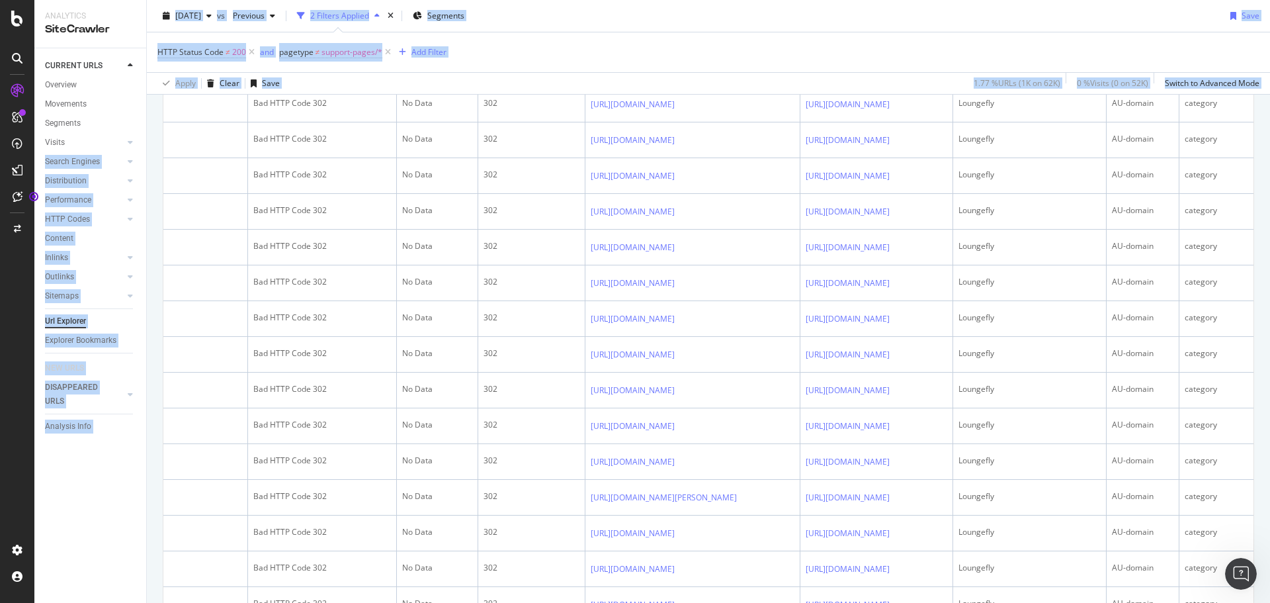
scroll to position [0, 0]
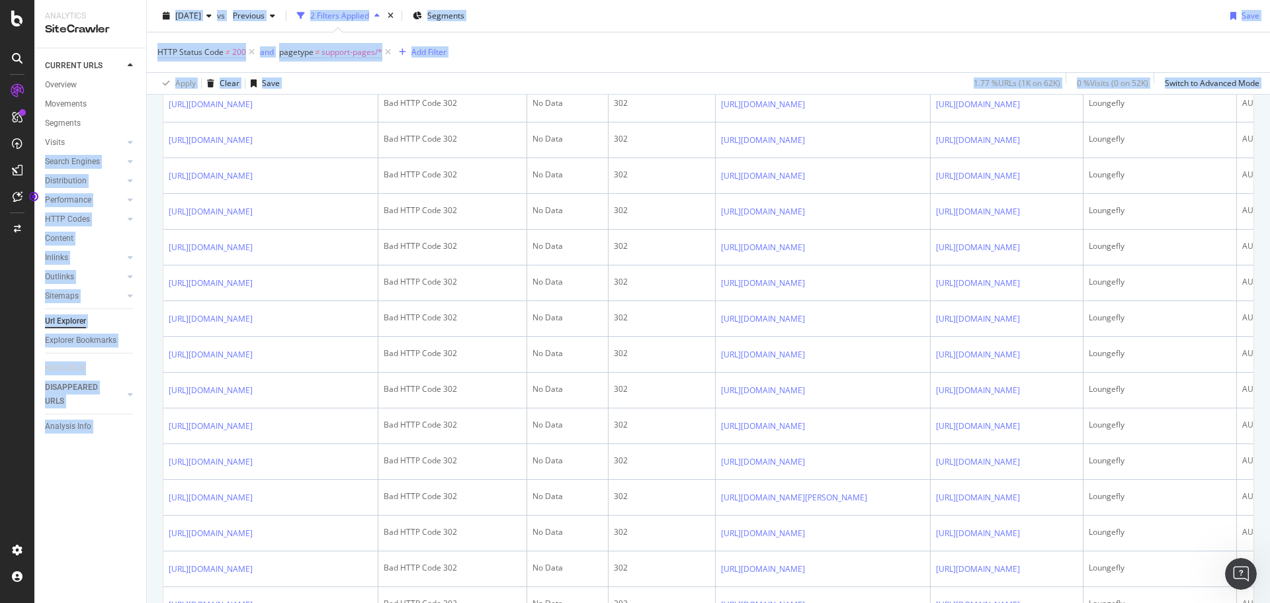
drag, startPoint x: 843, startPoint y: 142, endPoint x: 135, endPoint y: 149, distance: 708.4
click at [135, 149] on div "Analytics SiteCrawler CURRENT URLS Overview Movements Segments Visits Analysis …" at bounding box center [652, 301] width 1236 height 603
click at [720, 20] on div "[DATE] vs Previous 2 Filters Applied Segments Save" at bounding box center [708, 18] width 1123 height 26
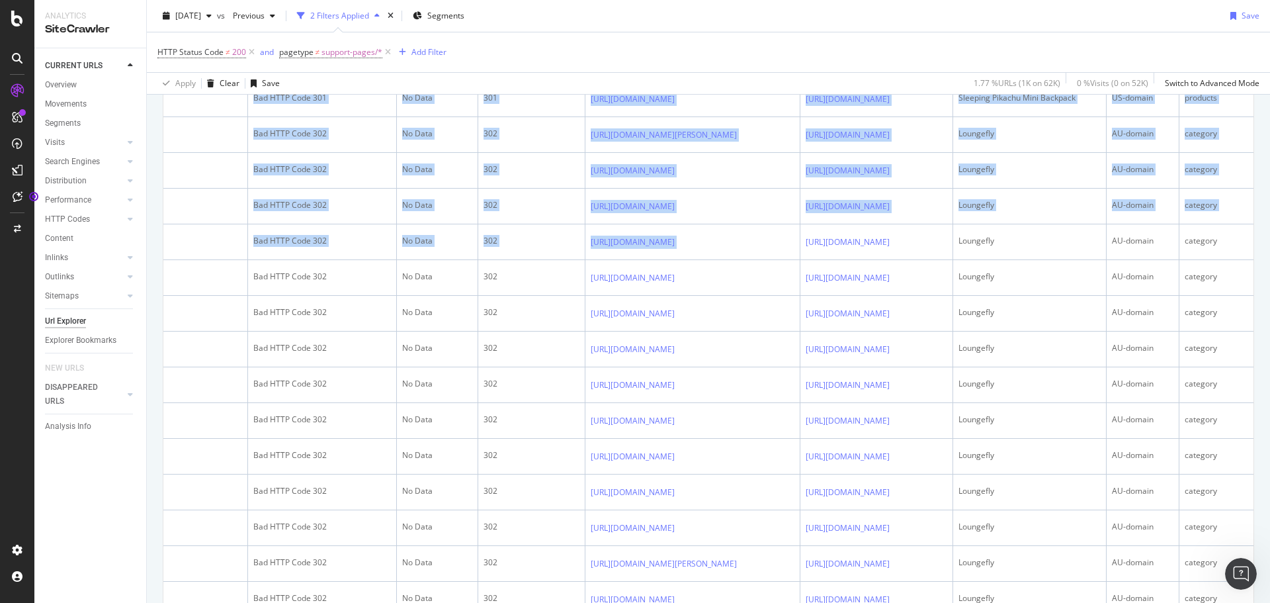
scroll to position [0, 548]
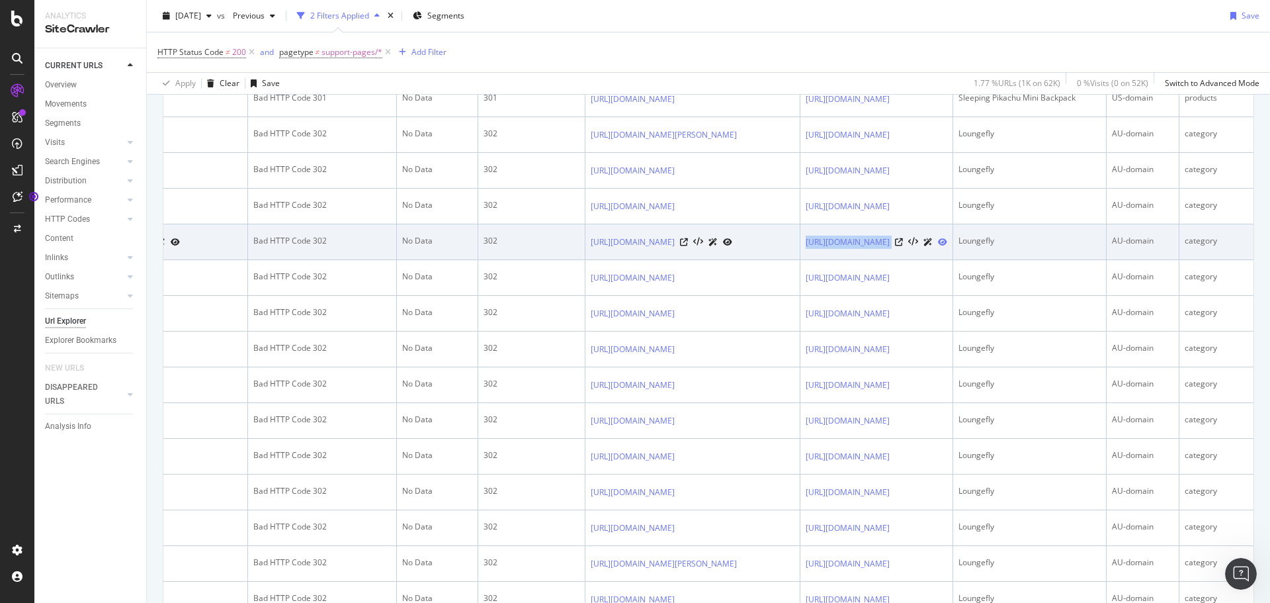
drag, startPoint x: 1113, startPoint y: 386, endPoint x: 935, endPoint y: 398, distance: 178.3
click at [895, 260] on tr "[URL][DOMAIN_NAME] Bad HTTP Code 302 No Data 302 [URL][DOMAIN_NAME] [URL][DOMAI…" at bounding box center [643, 242] width 1220 height 36
click at [1017, 247] on div "Loungefly" at bounding box center [1029, 241] width 142 height 12
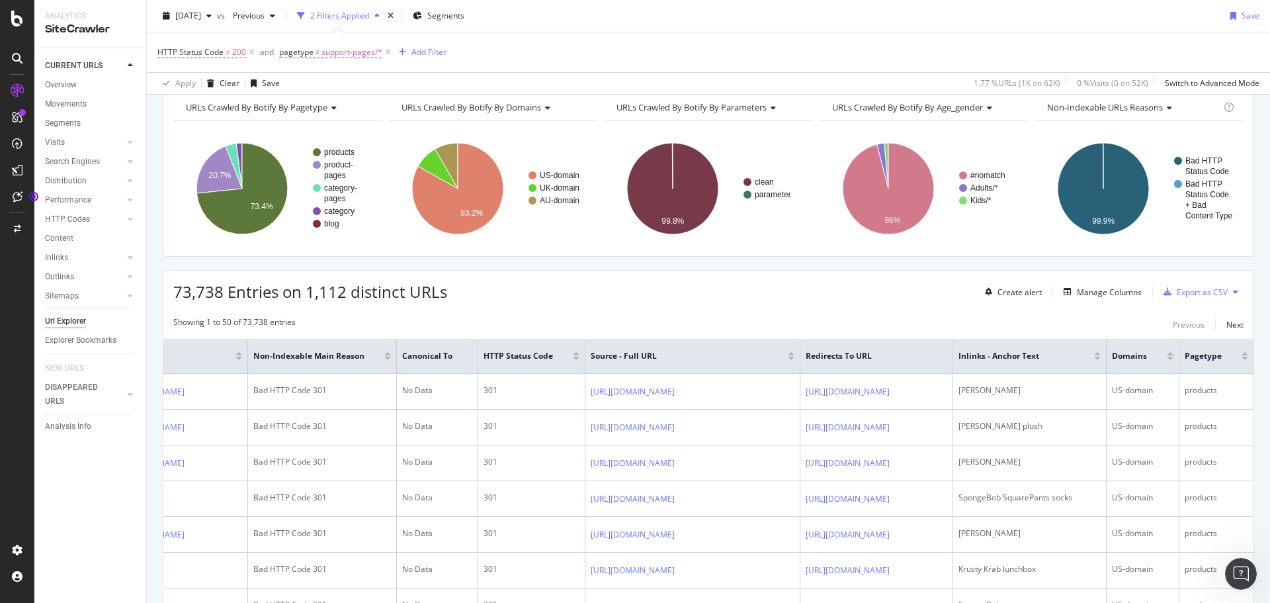
scroll to position [0, 0]
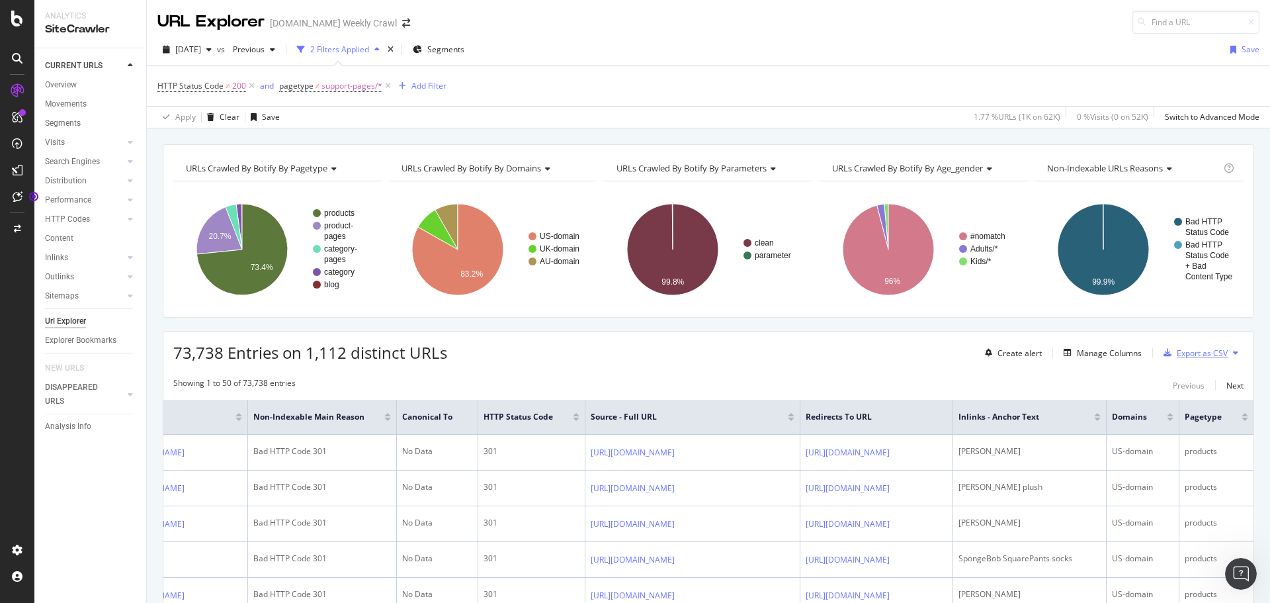
click at [1209, 346] on div "Export as CSV" at bounding box center [1192, 353] width 69 height 20
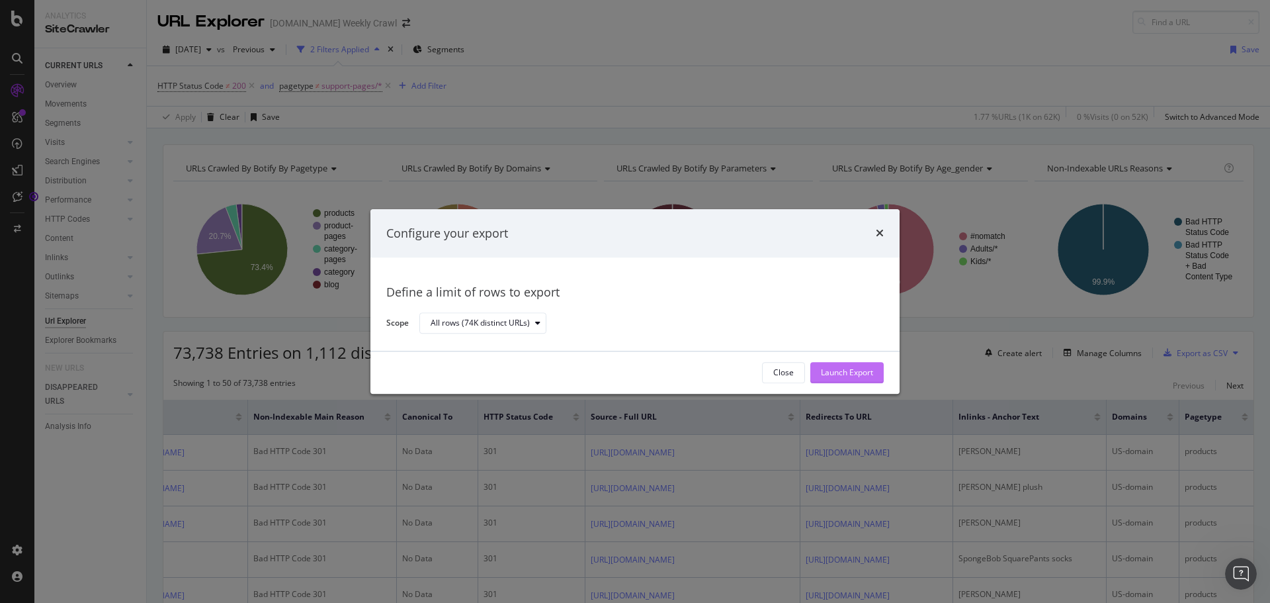
click at [856, 375] on div "Launch Export" at bounding box center [847, 372] width 52 height 11
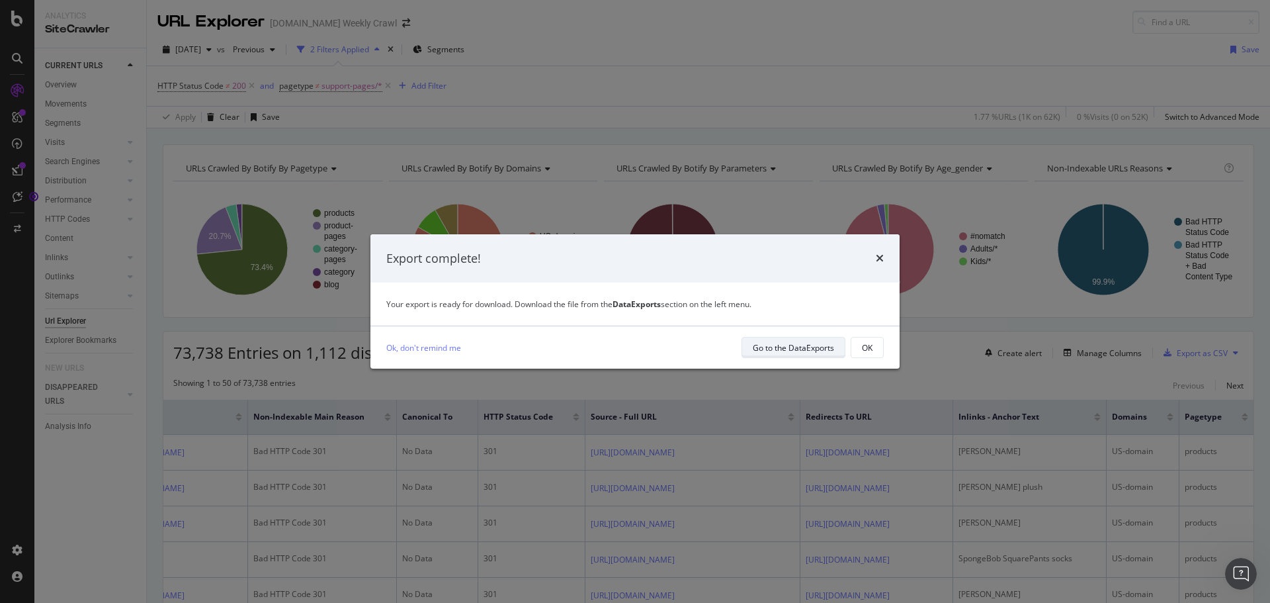
click at [817, 350] on div "Go to the DataExports" at bounding box center [793, 347] width 81 height 11
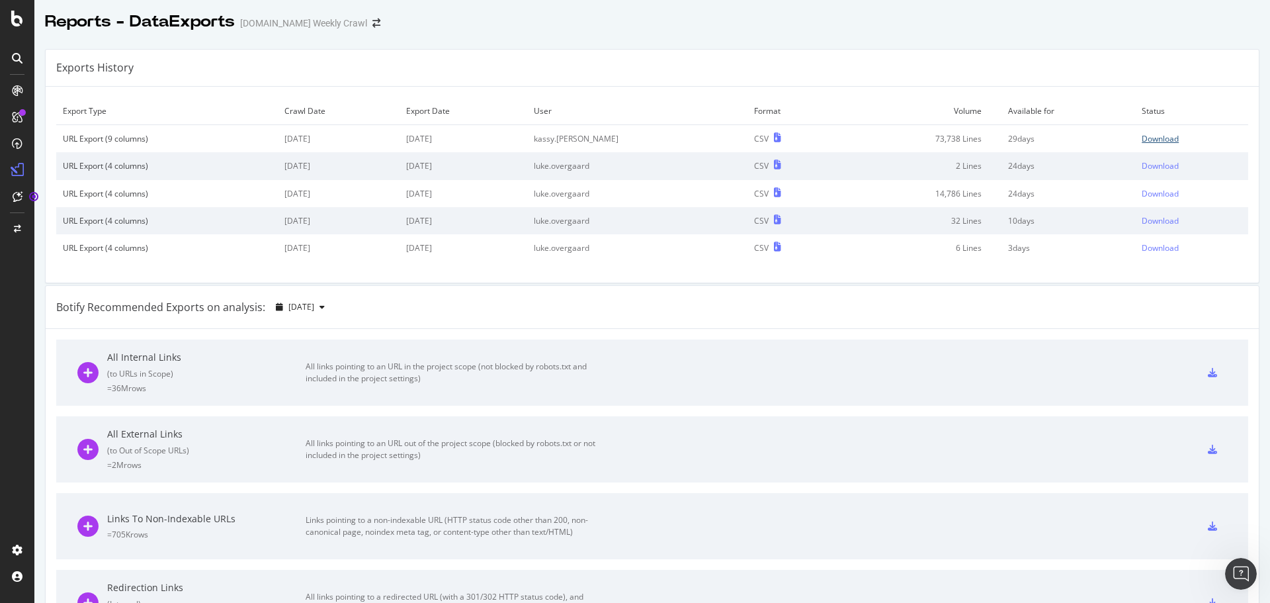
click at [1144, 142] on div "Download" at bounding box center [1160, 138] width 37 height 11
